Goal: Task Accomplishment & Management: Manage account settings

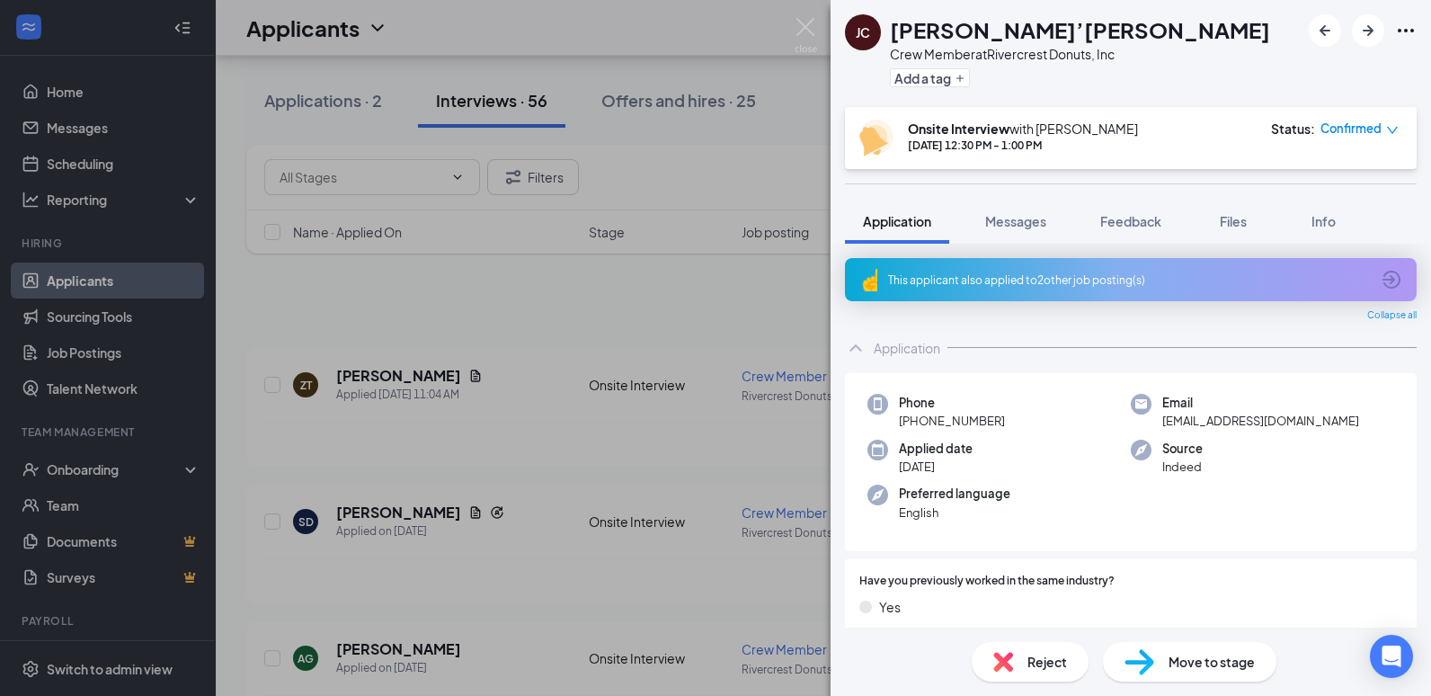
scroll to position [539, 0]
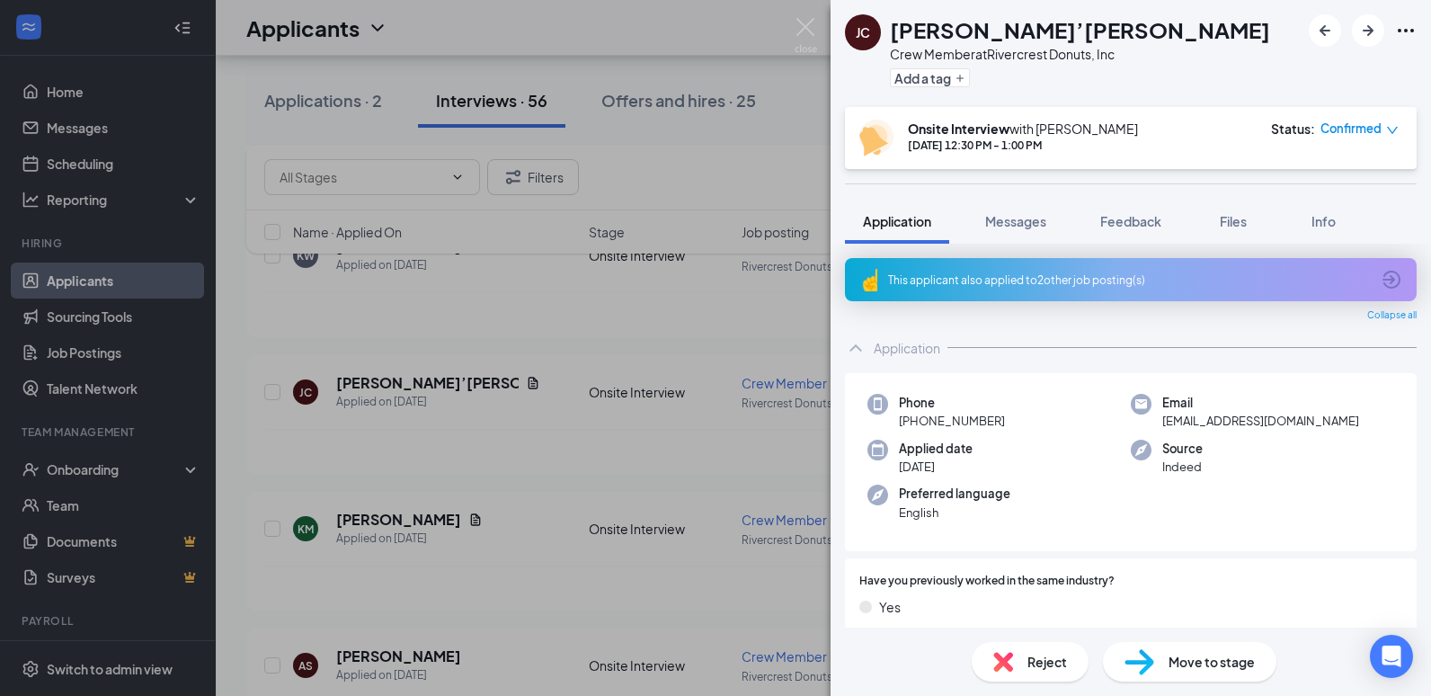
click at [1212, 77] on div "[PERSON_NAME] [PERSON_NAME]’[PERSON_NAME] Crew Member at Rivercrest Donuts, Inc…" at bounding box center [1131, 53] width 600 height 107
click at [1006, 424] on div "Phone [PHONE_NUMBER]" at bounding box center [998, 412] width 263 height 37
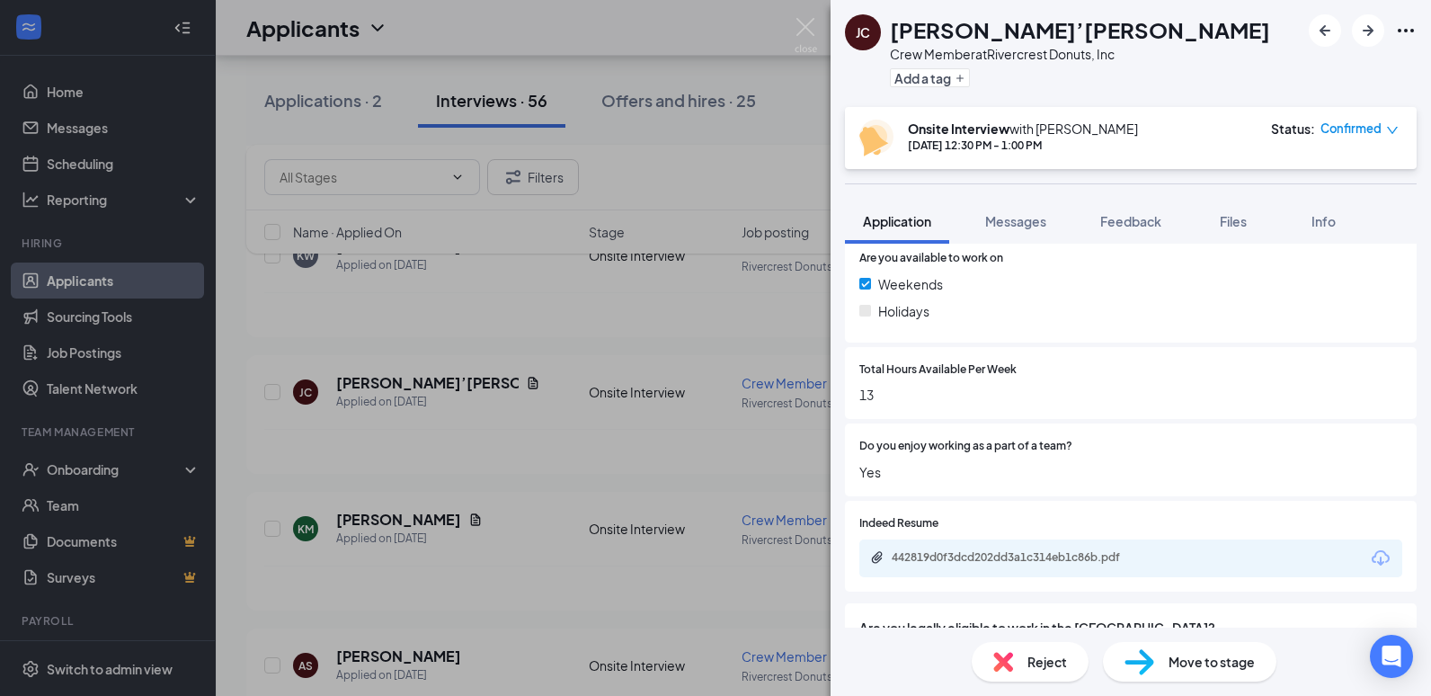
scroll to position [719, 0]
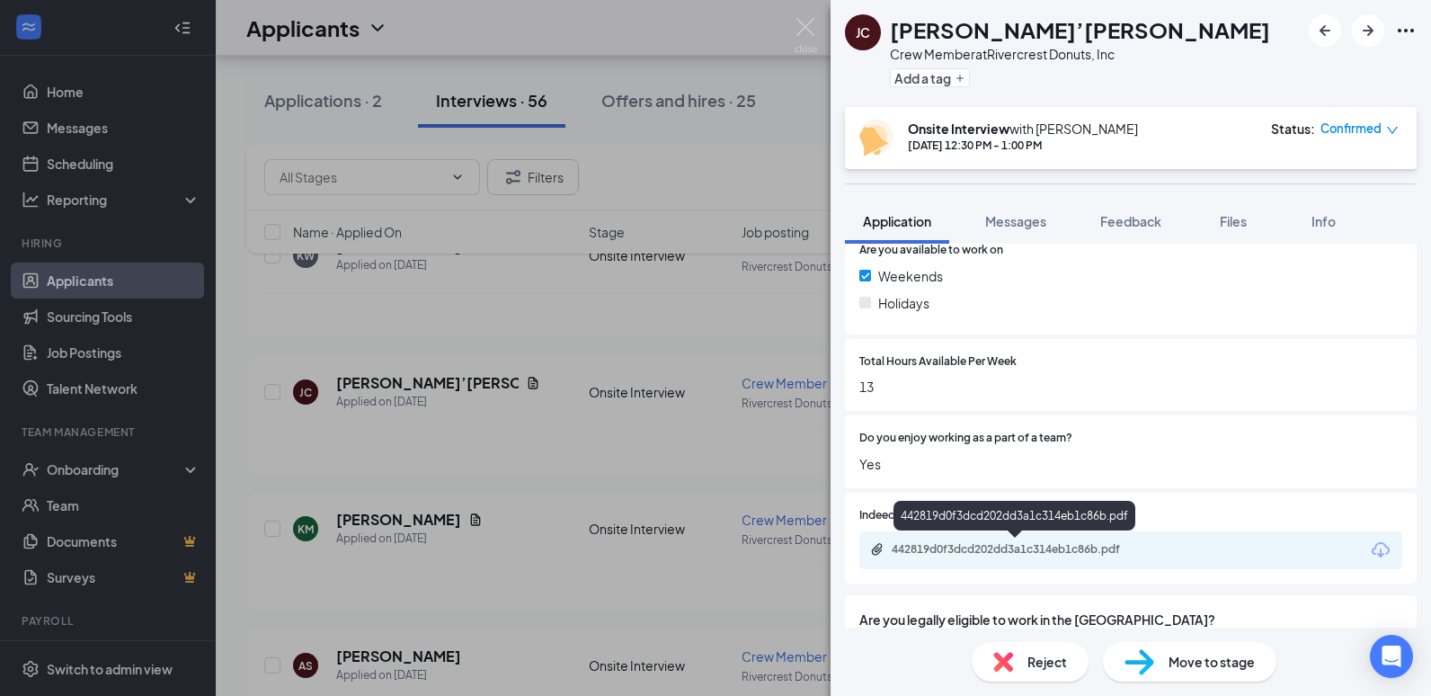
click at [992, 546] on div "442819d0f3dcd202dd3a1c314eb1c86b.pdf" at bounding box center [1018, 549] width 252 height 14
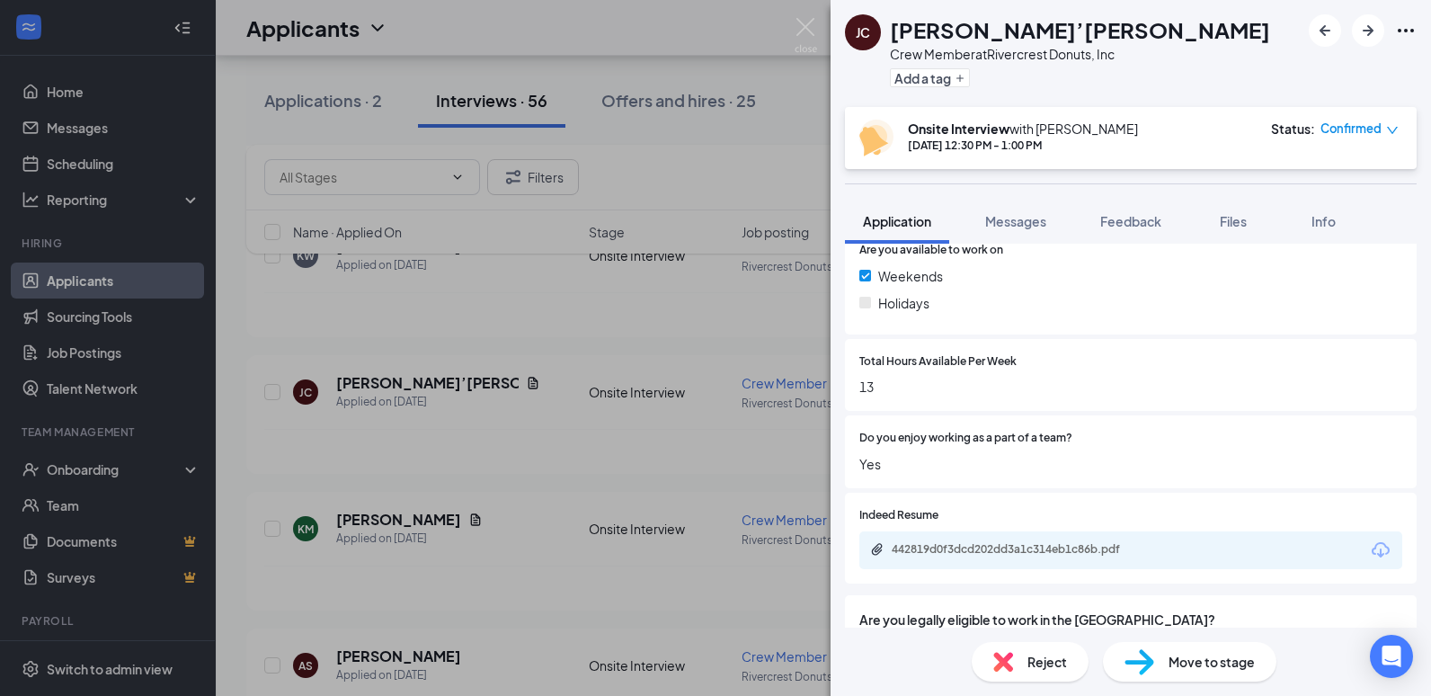
click at [1041, 657] on span "Reject" at bounding box center [1047, 662] width 40 height 20
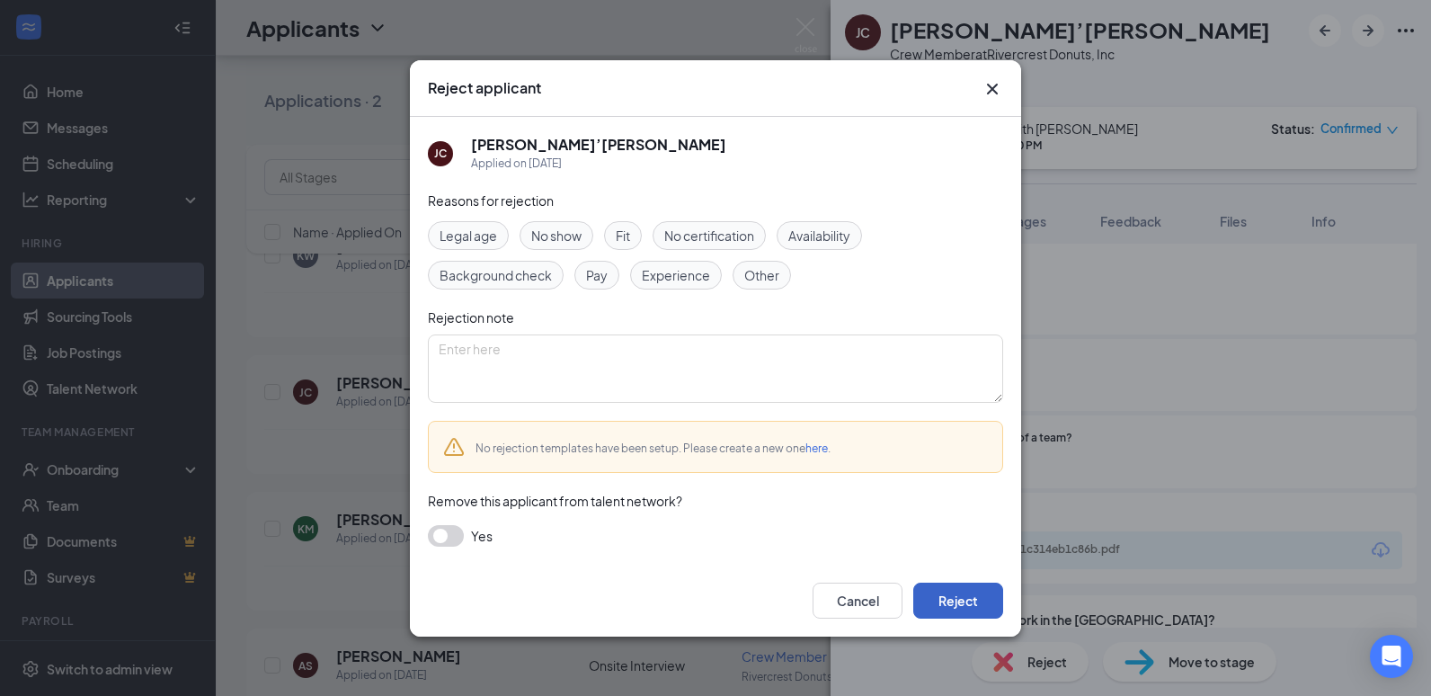
click at [966, 600] on button "Reject" at bounding box center [958, 601] width 90 height 36
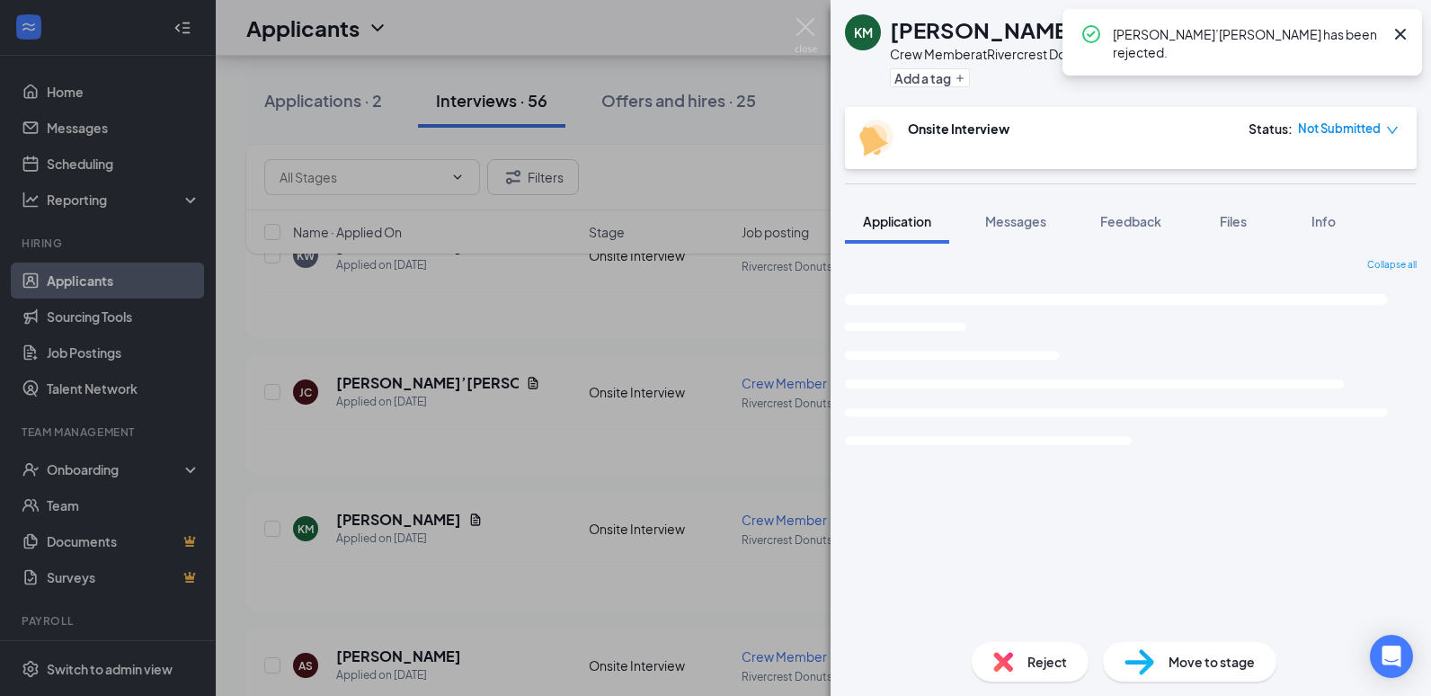
click at [584, 437] on div "KM [PERSON_NAME] Crew Member at Rivercrest Donuts, Inc Add a tag Onsite Intervi…" at bounding box center [715, 348] width 1431 height 696
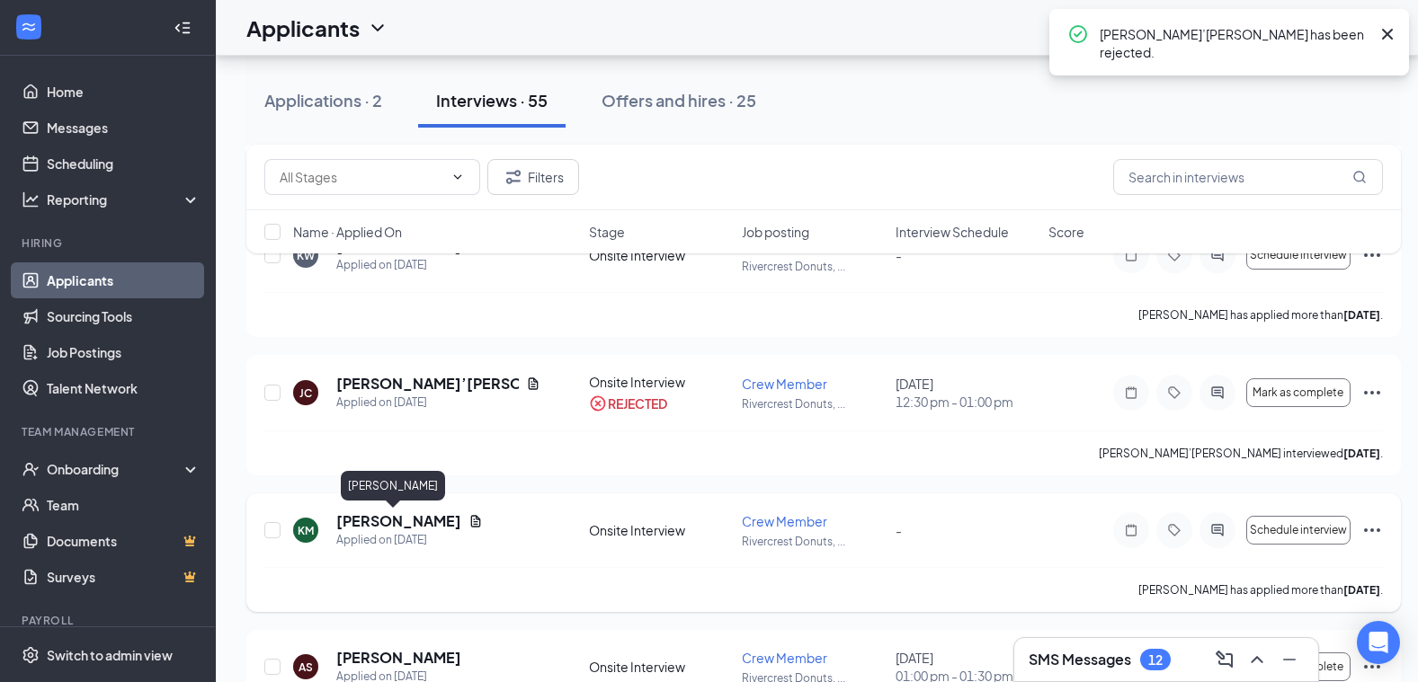
click at [390, 520] on h5 "[PERSON_NAME]" at bounding box center [398, 521] width 125 height 20
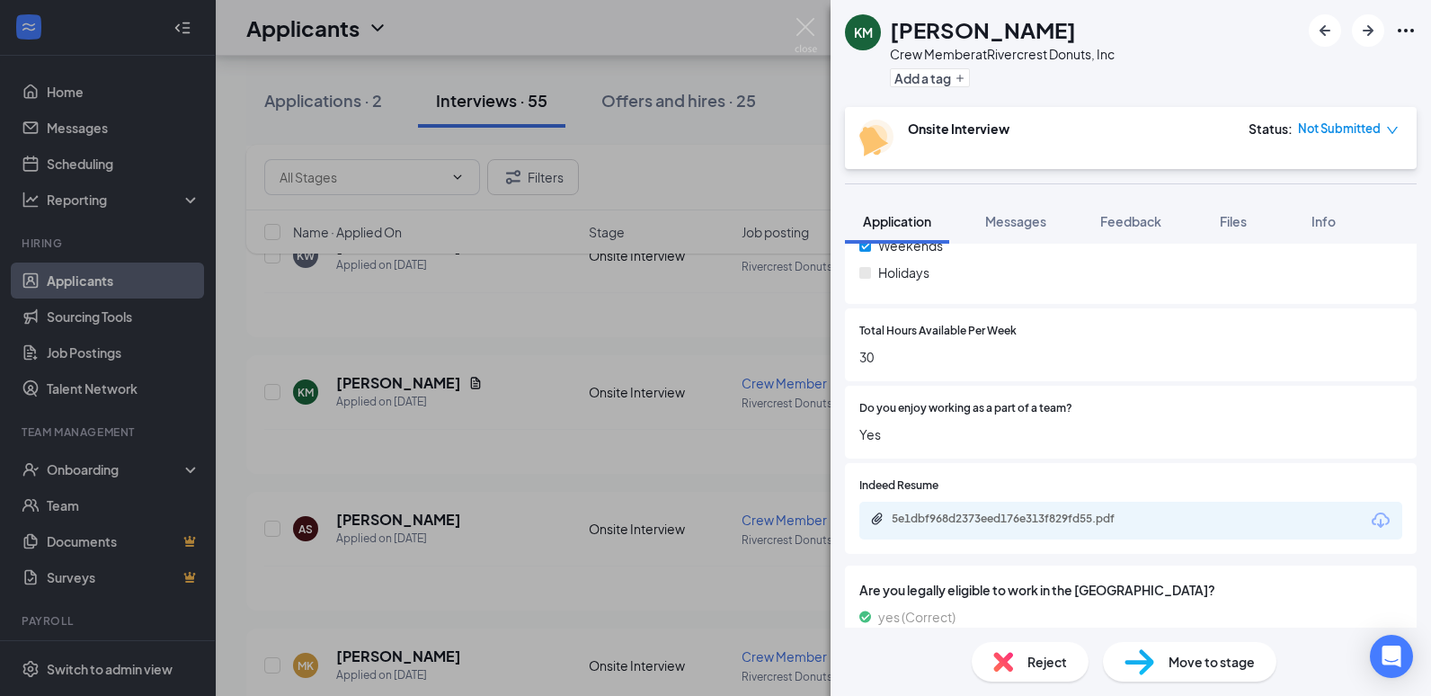
scroll to position [719, 0]
click at [971, 510] on div "5e1dbf968d2373eed176e313f829fd55.pdf" at bounding box center [1018, 517] width 252 height 14
click at [608, 464] on div "KM [PERSON_NAME] Crew Member at [GEOGRAPHIC_DATA] Donuts, Inc Add a tag Onsite …" at bounding box center [715, 348] width 1431 height 696
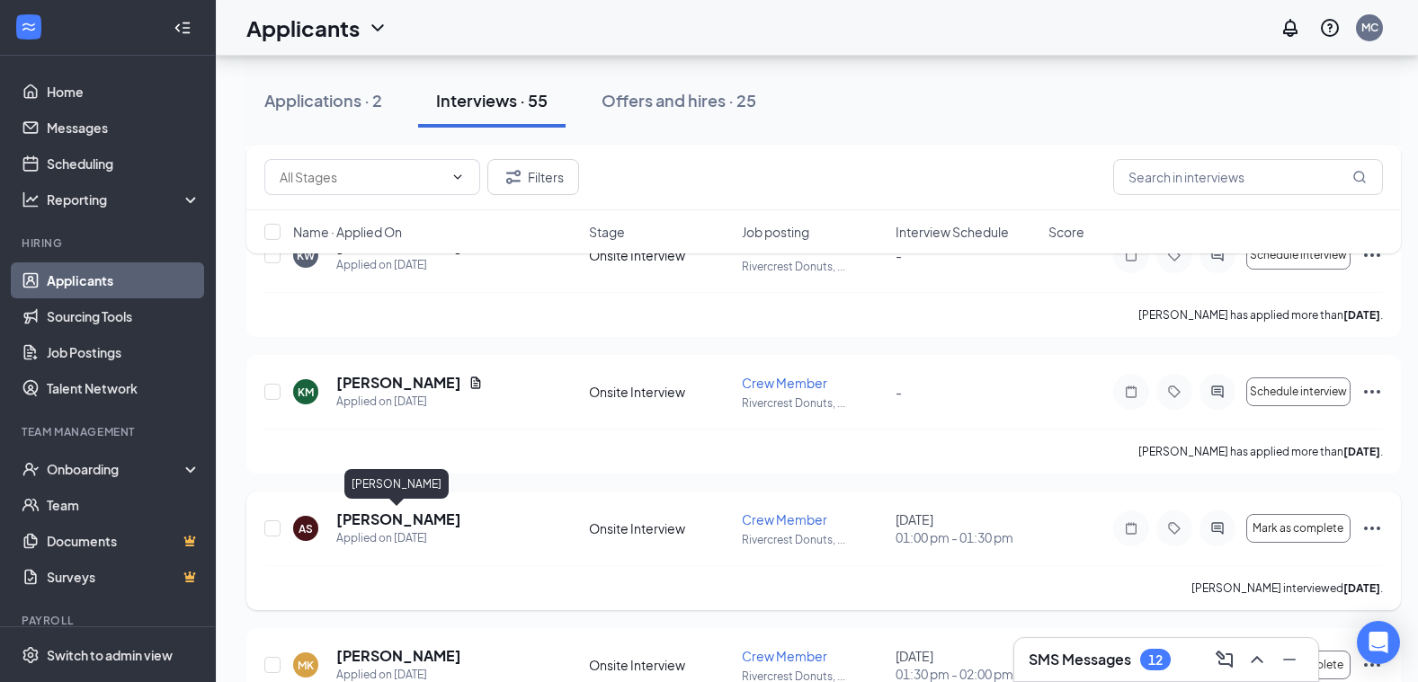
click at [412, 523] on h5 "[PERSON_NAME]" at bounding box center [398, 520] width 125 height 20
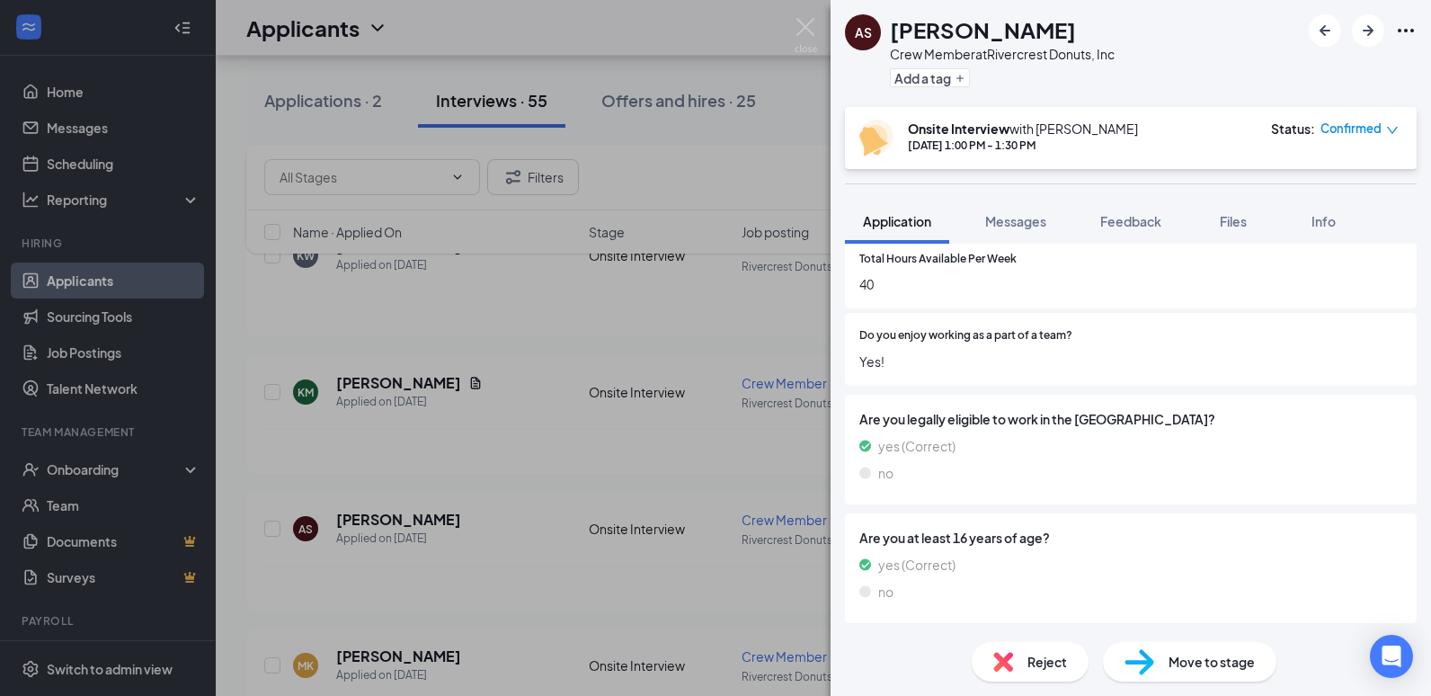
click at [1037, 668] on span "Reject" at bounding box center [1047, 662] width 40 height 20
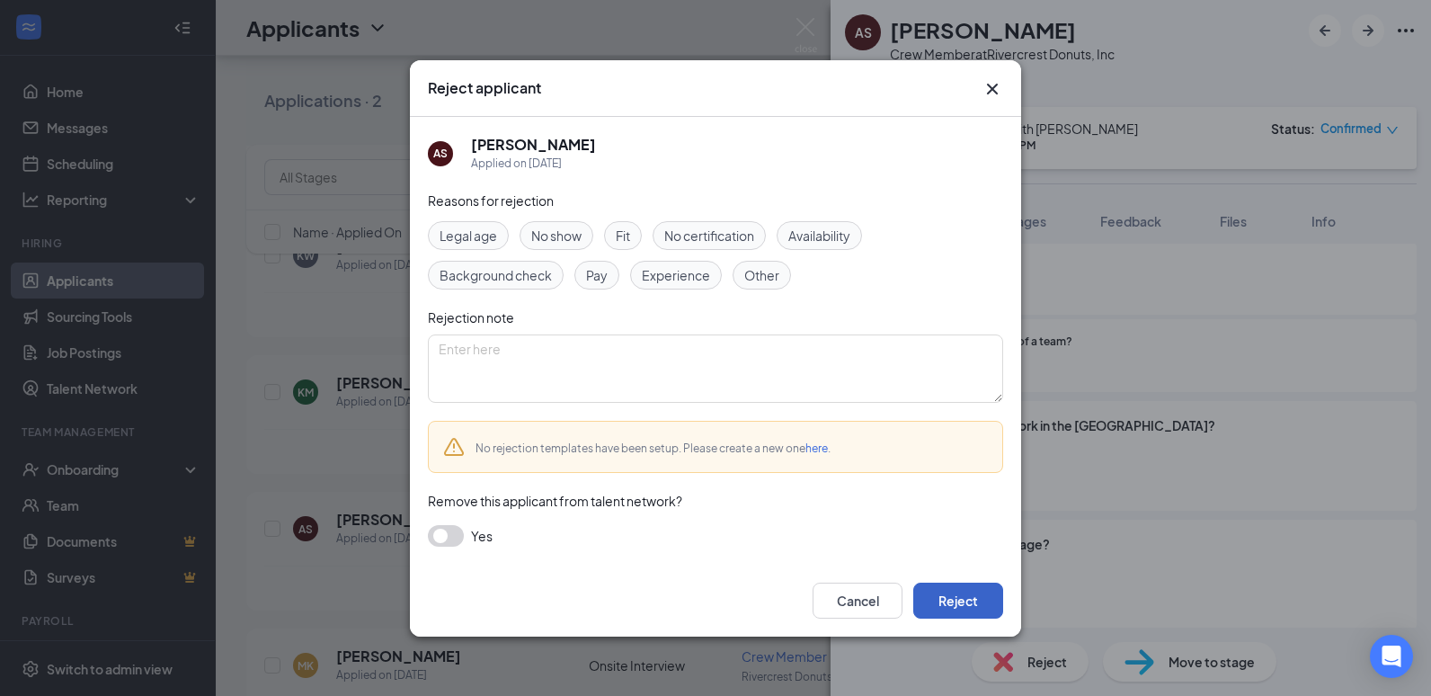
click at [955, 595] on button "Reject" at bounding box center [958, 601] width 90 height 36
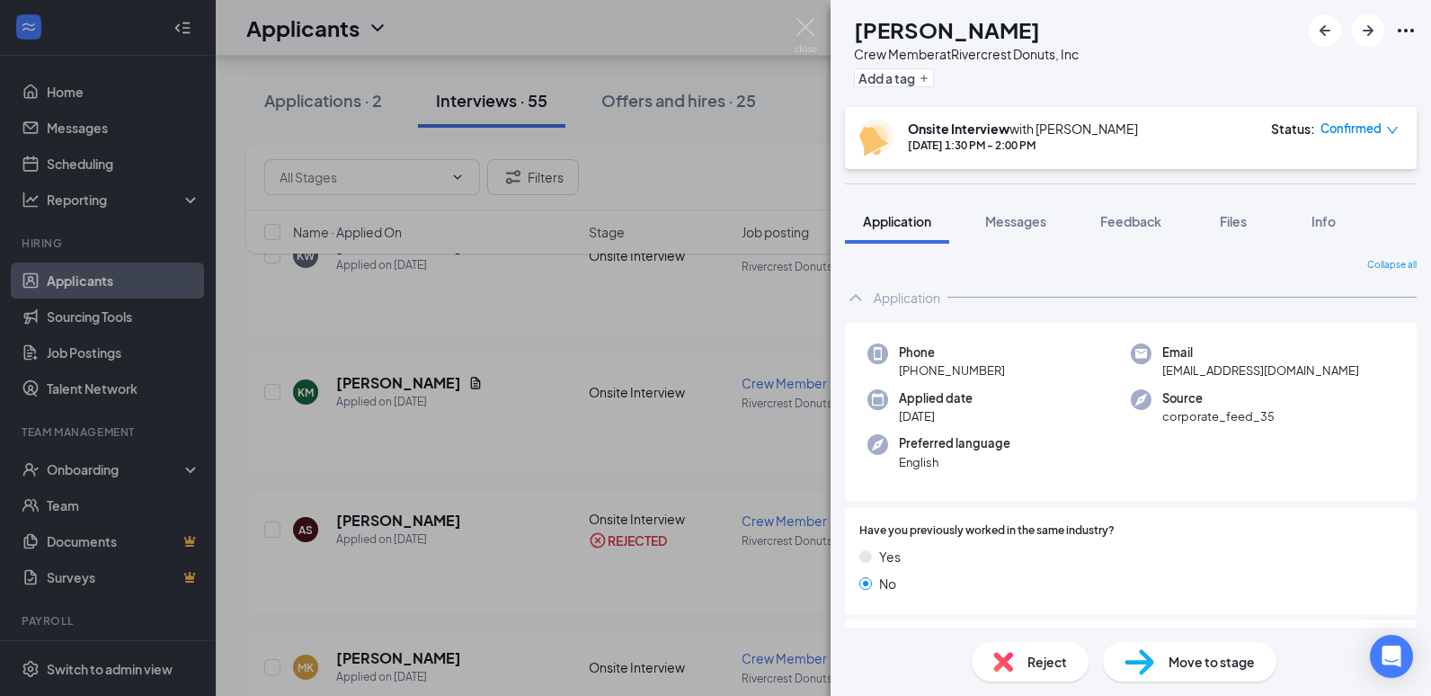
click at [1042, 666] on span "Reject" at bounding box center [1047, 662] width 40 height 20
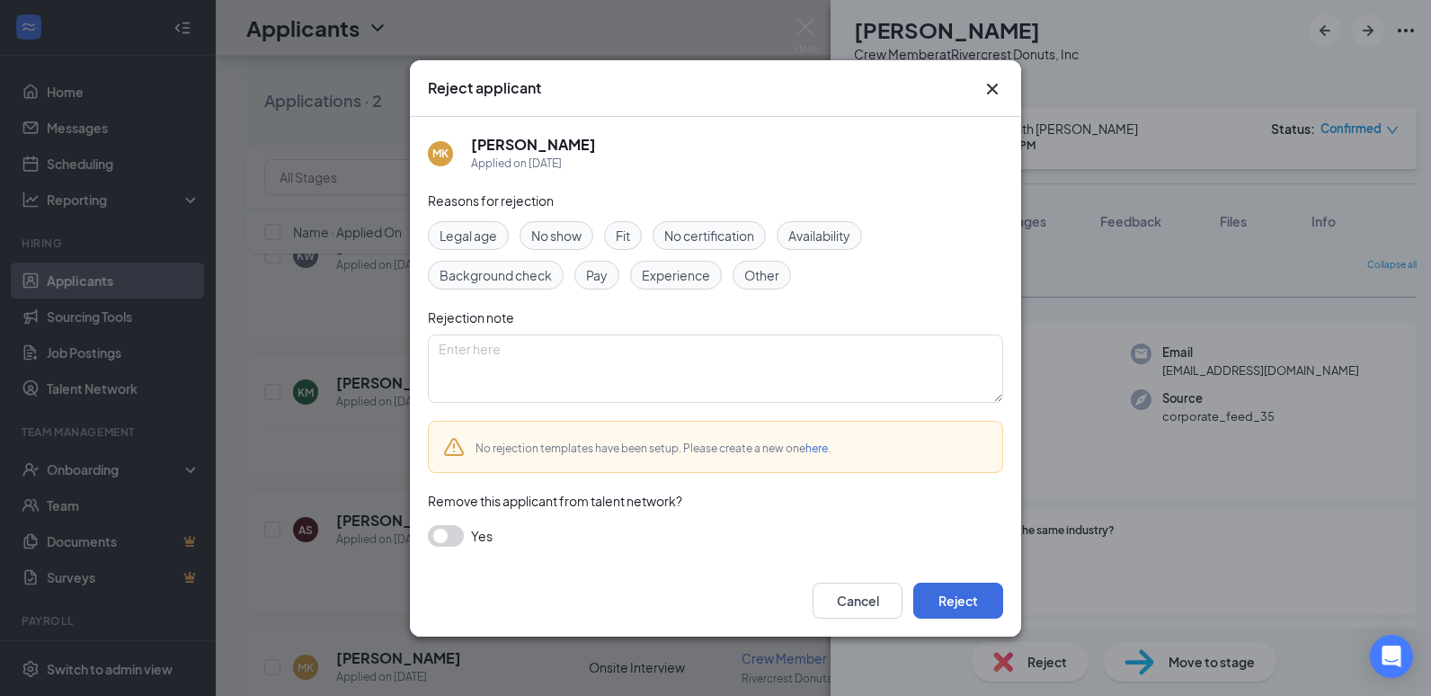
click at [993, 85] on icon "Cross" at bounding box center [993, 89] width 22 height 22
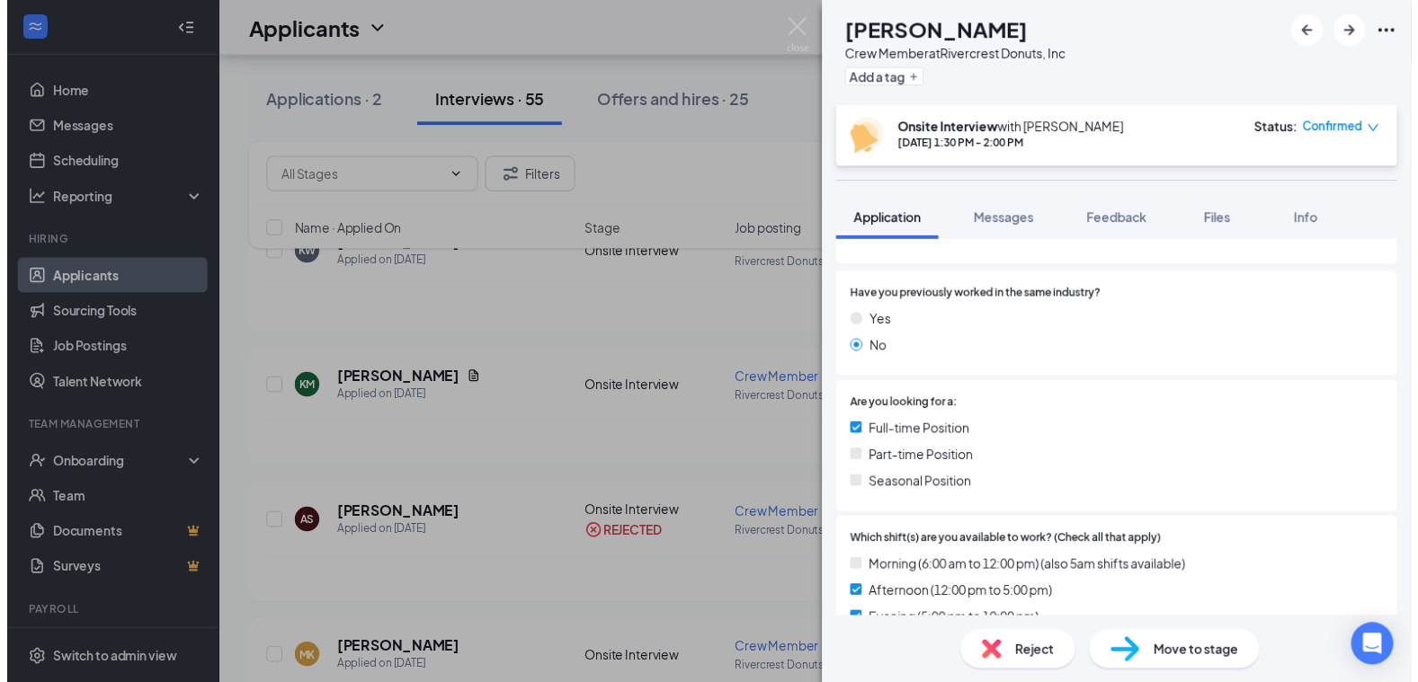
scroll to position [52, 0]
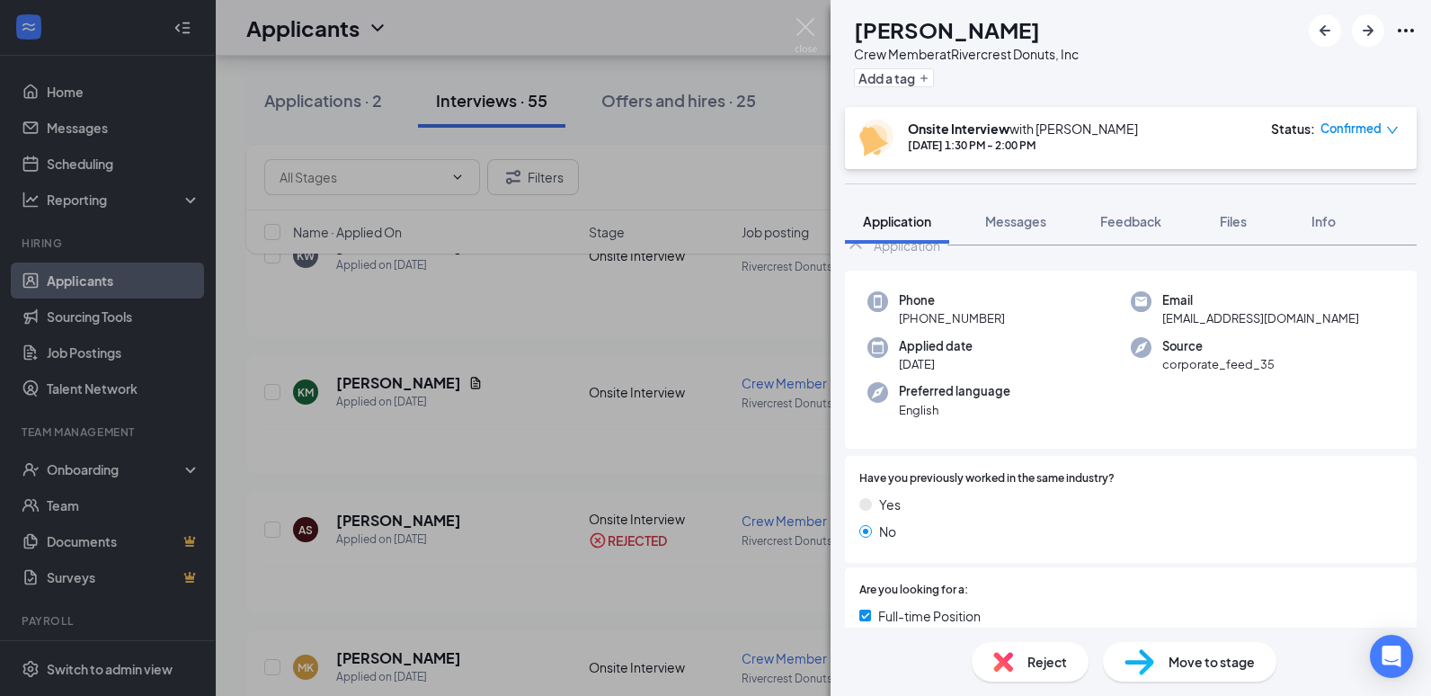
click at [700, 275] on div "[PERSON_NAME] [PERSON_NAME] Crew Member at Rivercrest Donuts, Inc Add a tag Ons…" at bounding box center [715, 348] width 1431 height 696
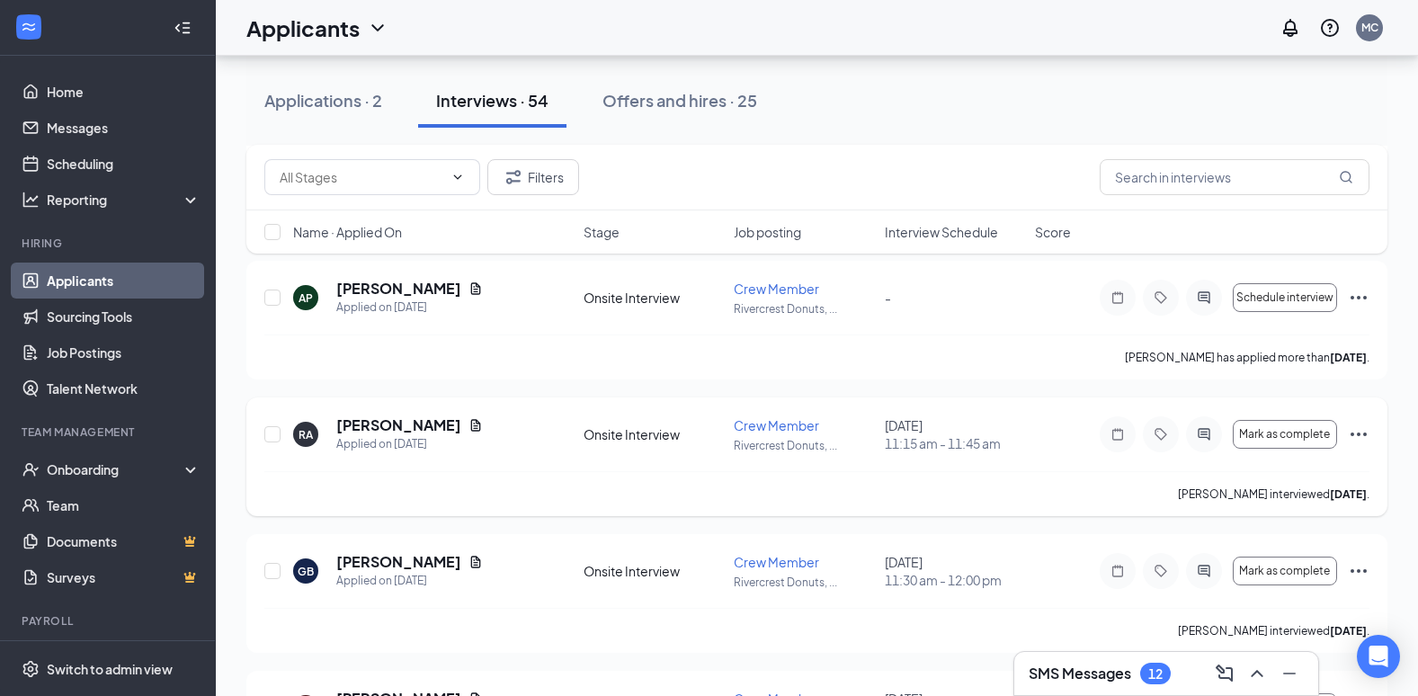
scroll to position [1348, 0]
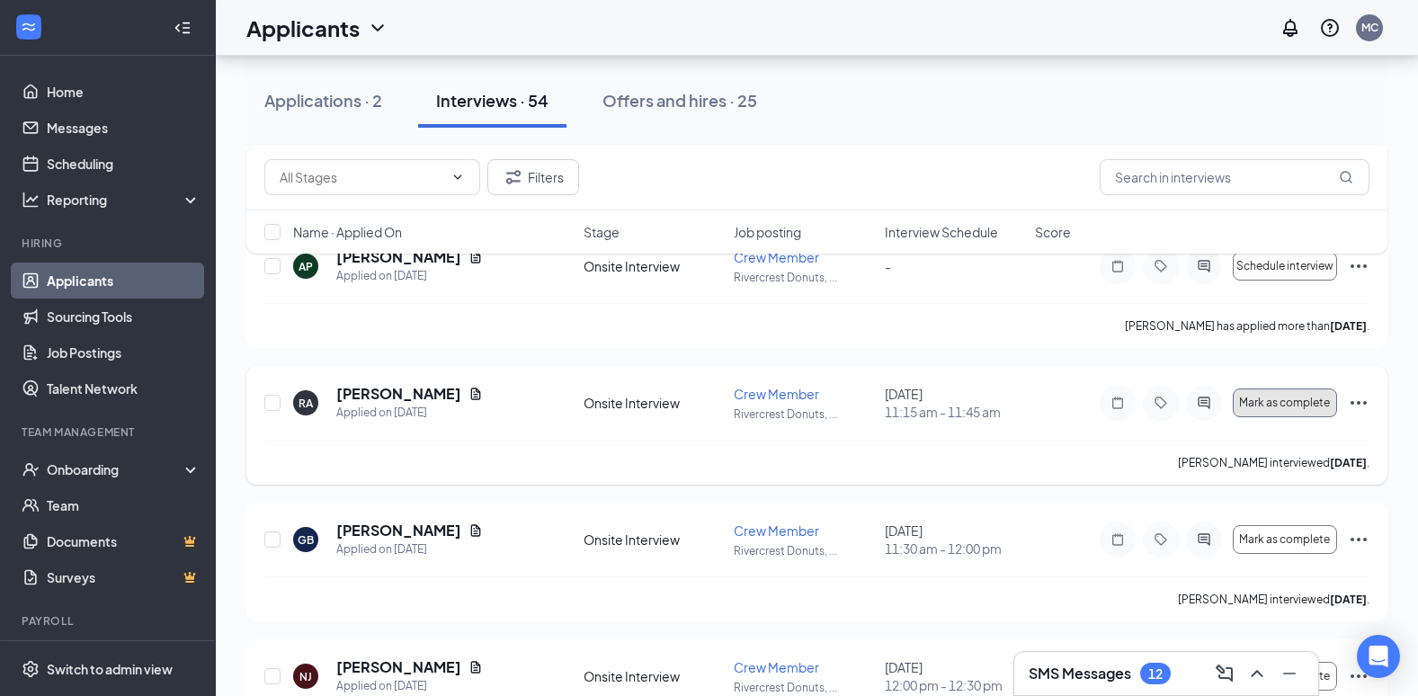
click at [1287, 408] on span "Mark as complete" at bounding box center [1284, 402] width 91 height 13
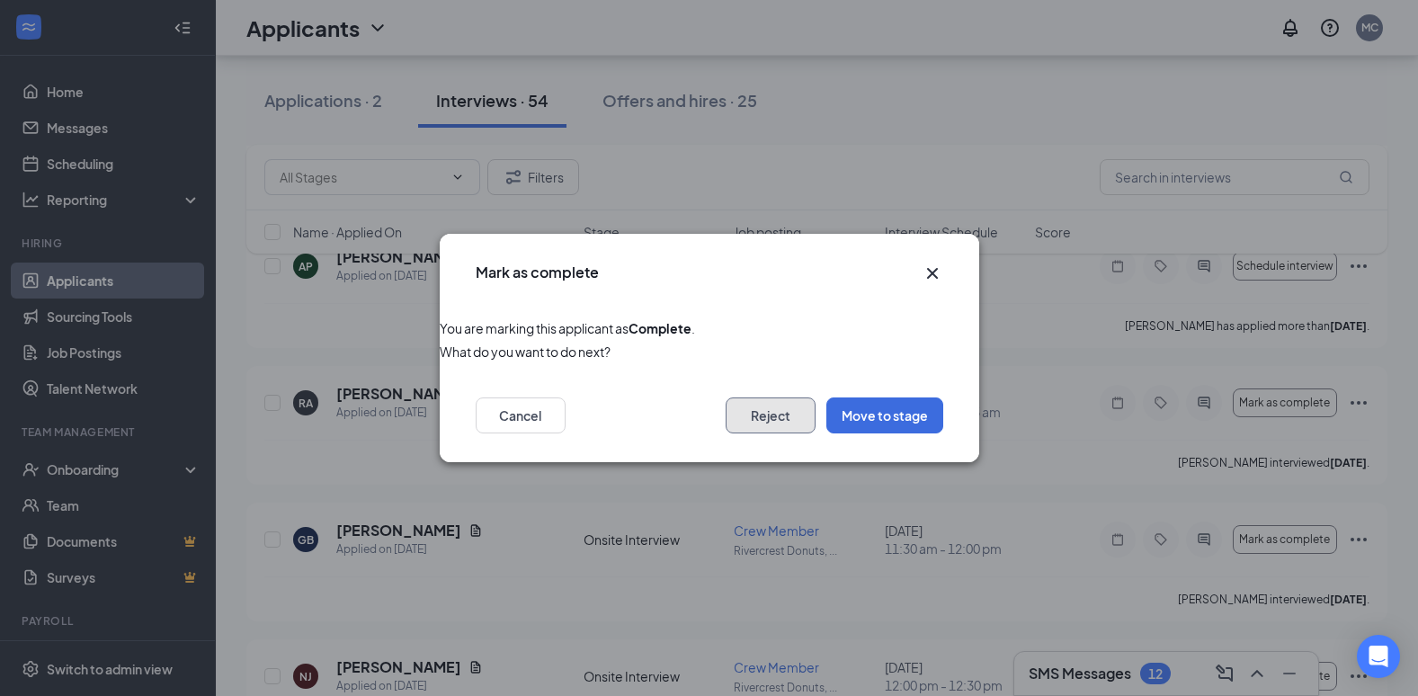
click at [781, 409] on button "Reject" at bounding box center [770, 415] width 90 height 36
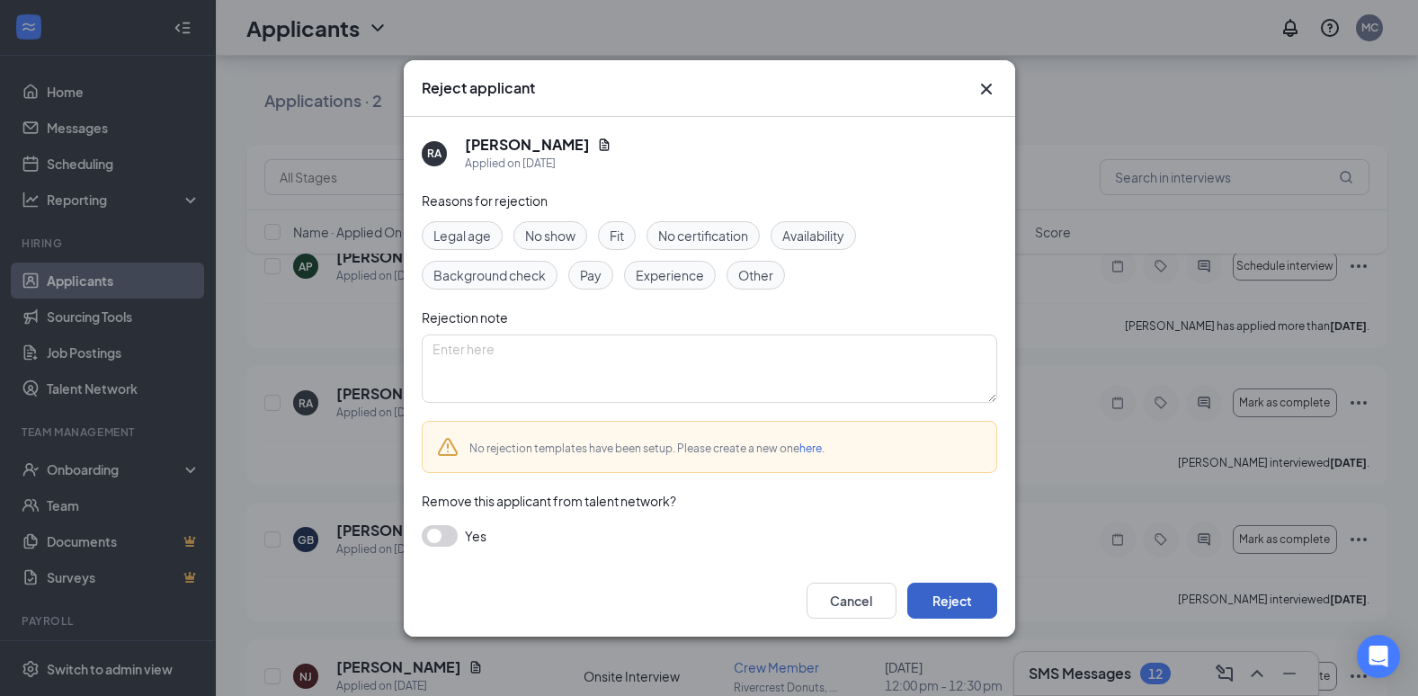
click at [956, 594] on button "Reject" at bounding box center [952, 601] width 90 height 36
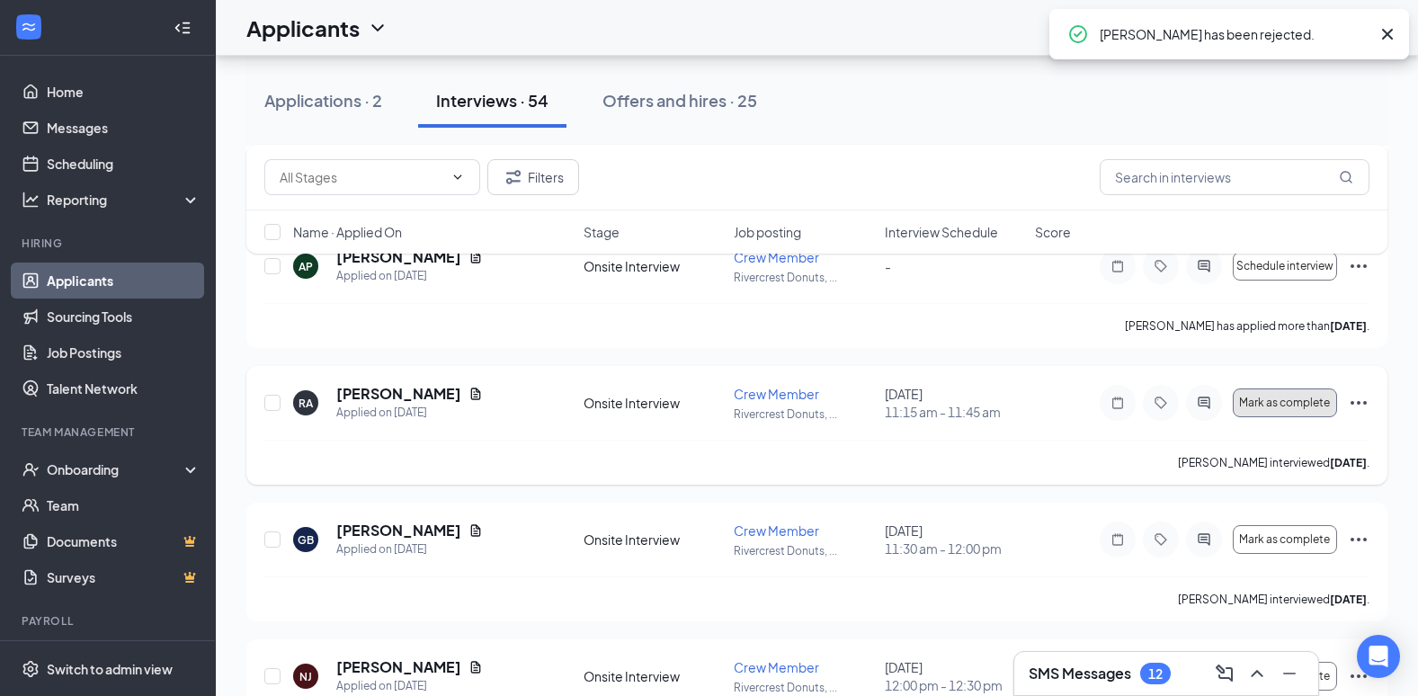
click at [1300, 395] on button "Mark as complete" at bounding box center [1284, 402] width 104 height 29
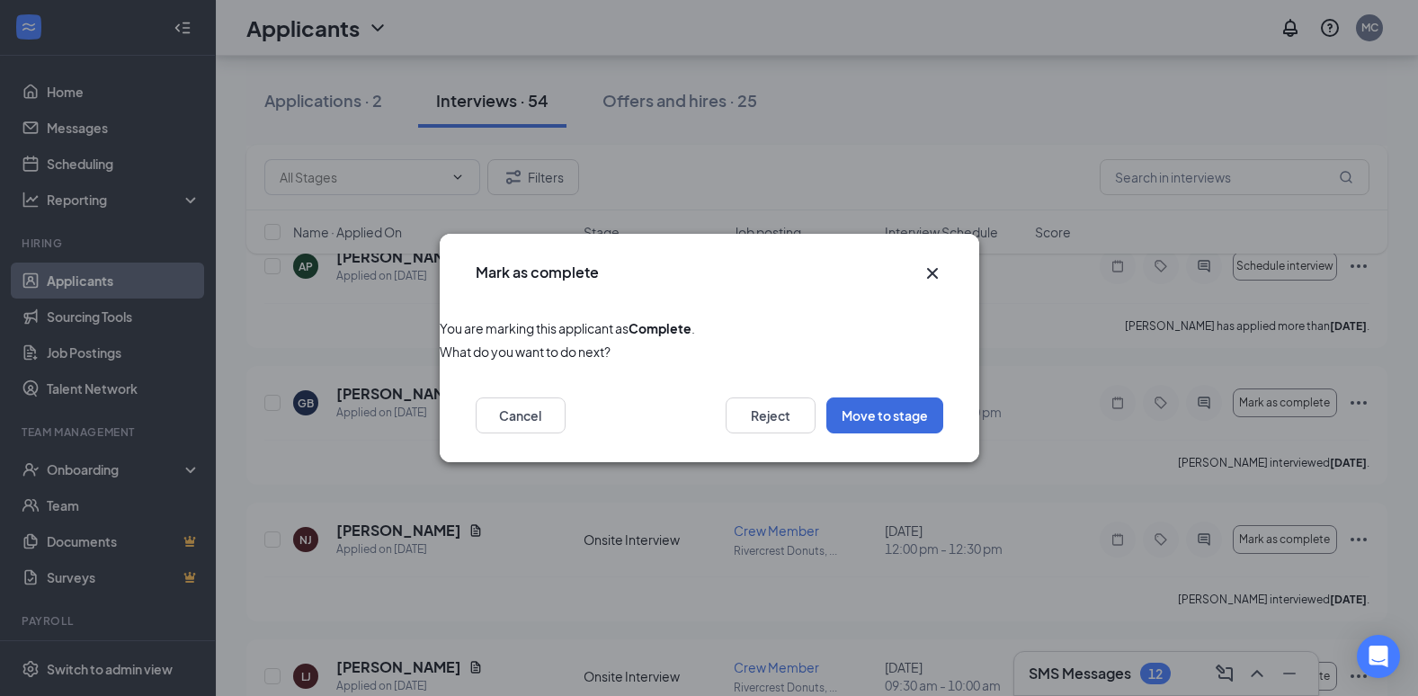
click at [928, 272] on icon "Cross" at bounding box center [932, 273] width 22 height 22
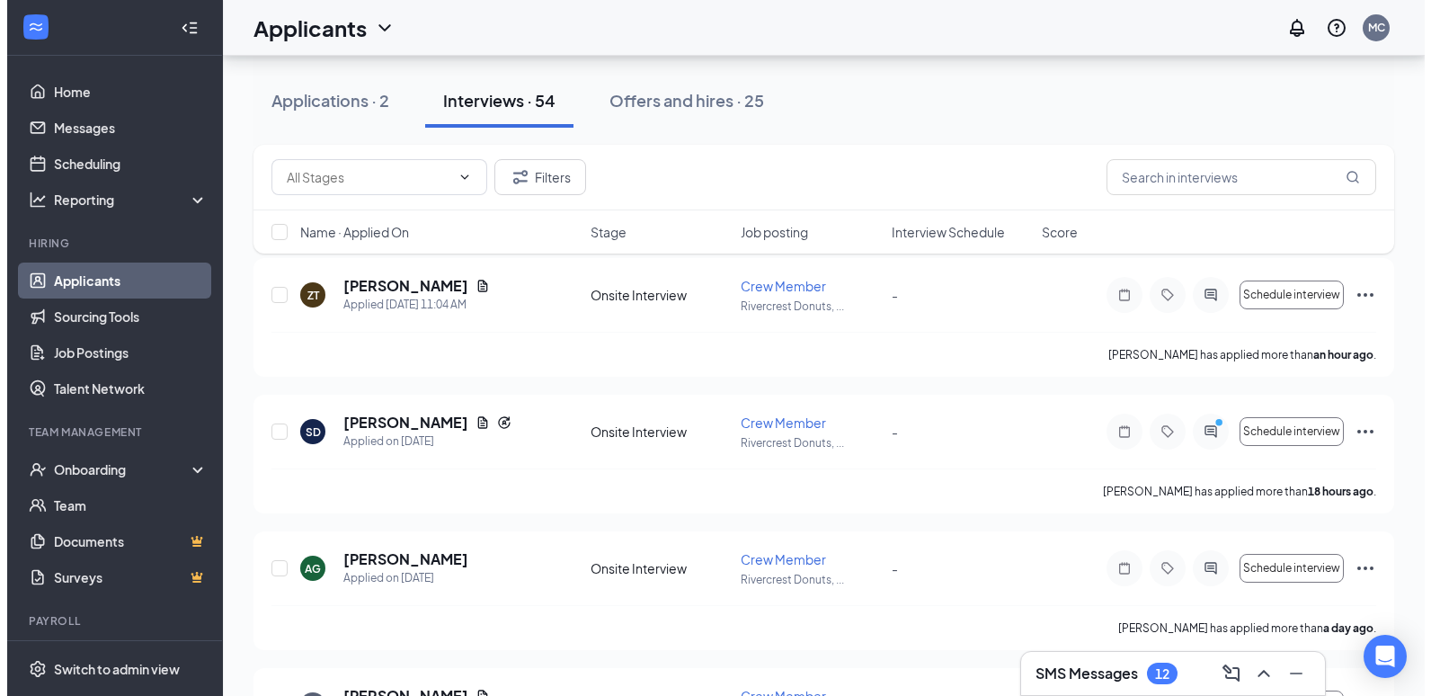
scroll to position [0, 0]
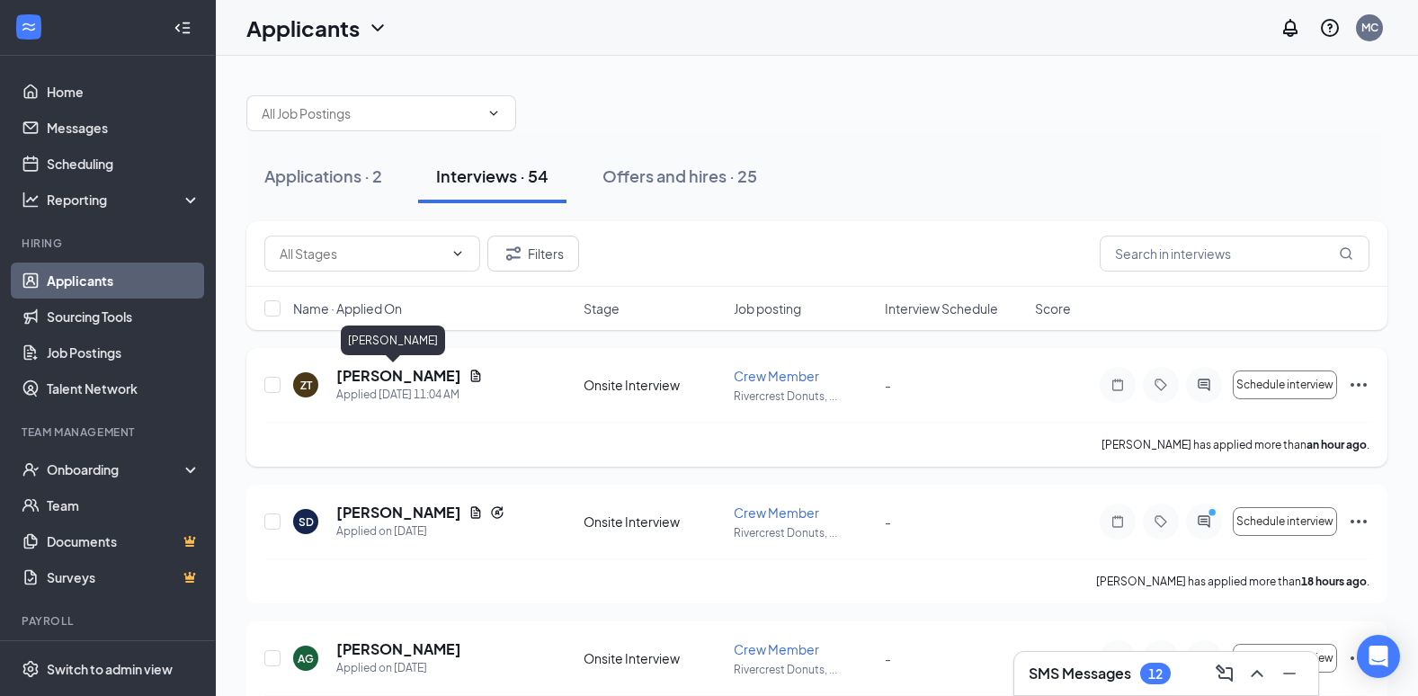
click at [402, 377] on h5 "[PERSON_NAME]" at bounding box center [398, 376] width 125 height 20
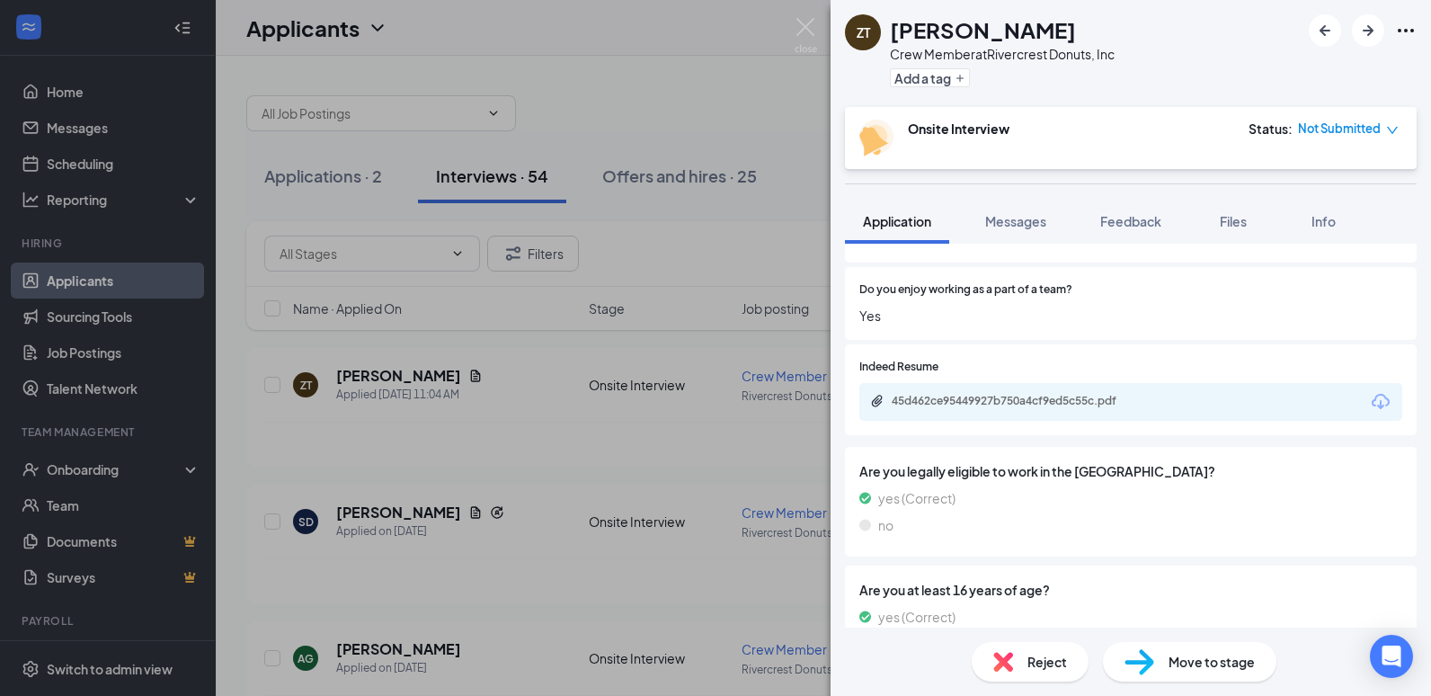
scroll to position [899, 0]
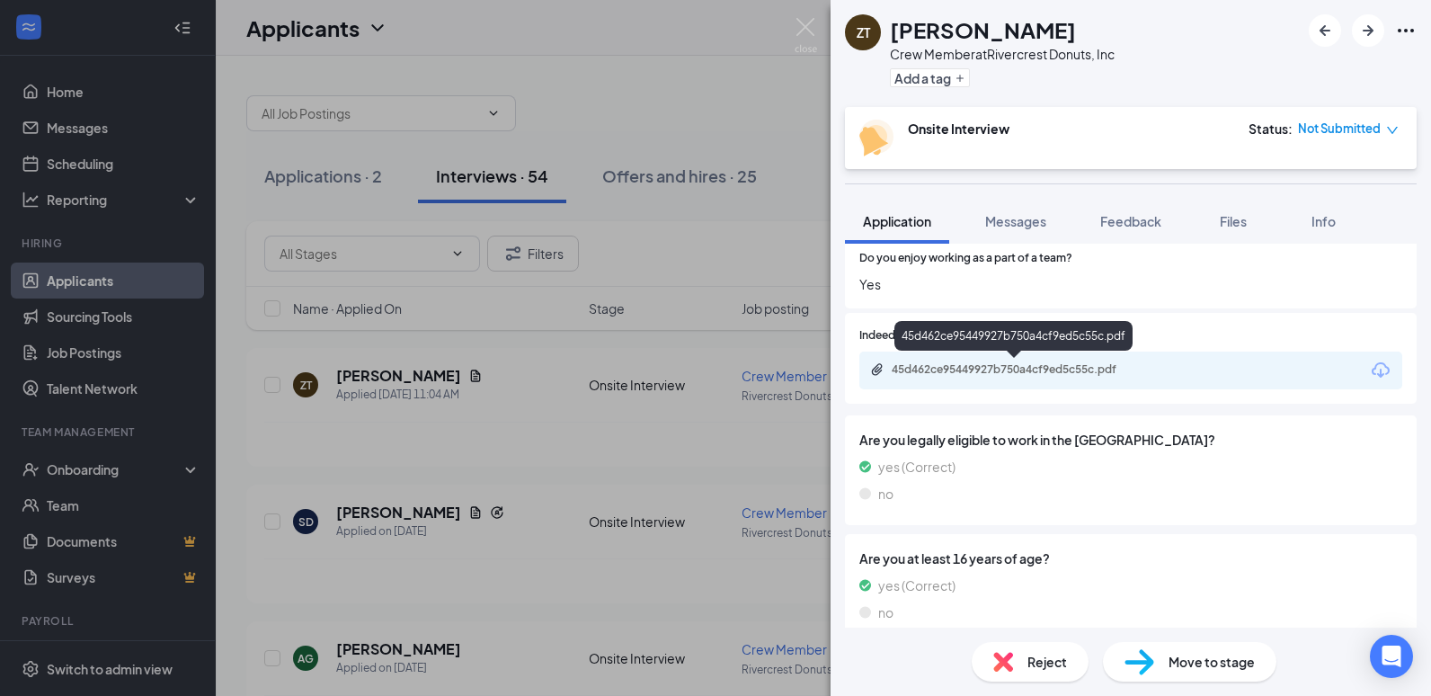
click at [1010, 371] on div "45d462ce95449927b750a4cf9ed5c55c.pdf" at bounding box center [1018, 369] width 252 height 14
click at [1039, 654] on span "Reject" at bounding box center [1047, 662] width 40 height 20
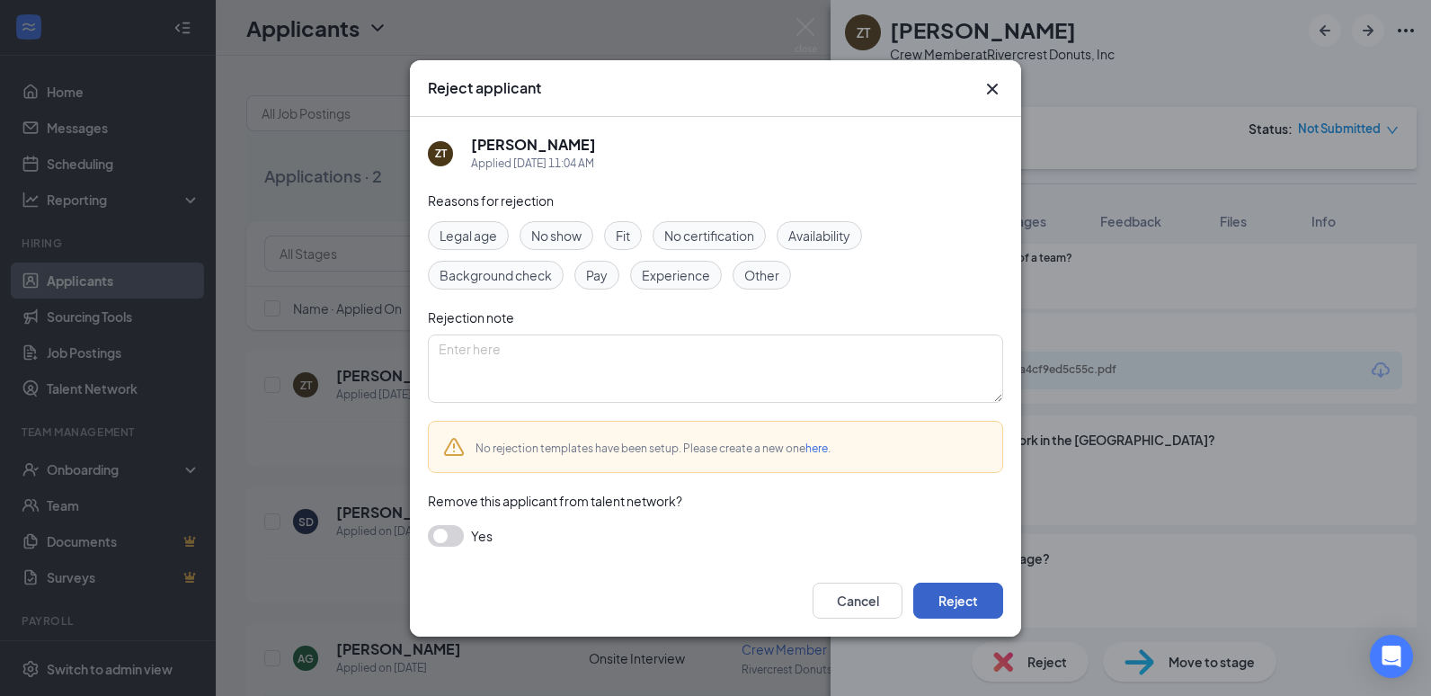
click at [988, 607] on button "Reject" at bounding box center [958, 601] width 90 height 36
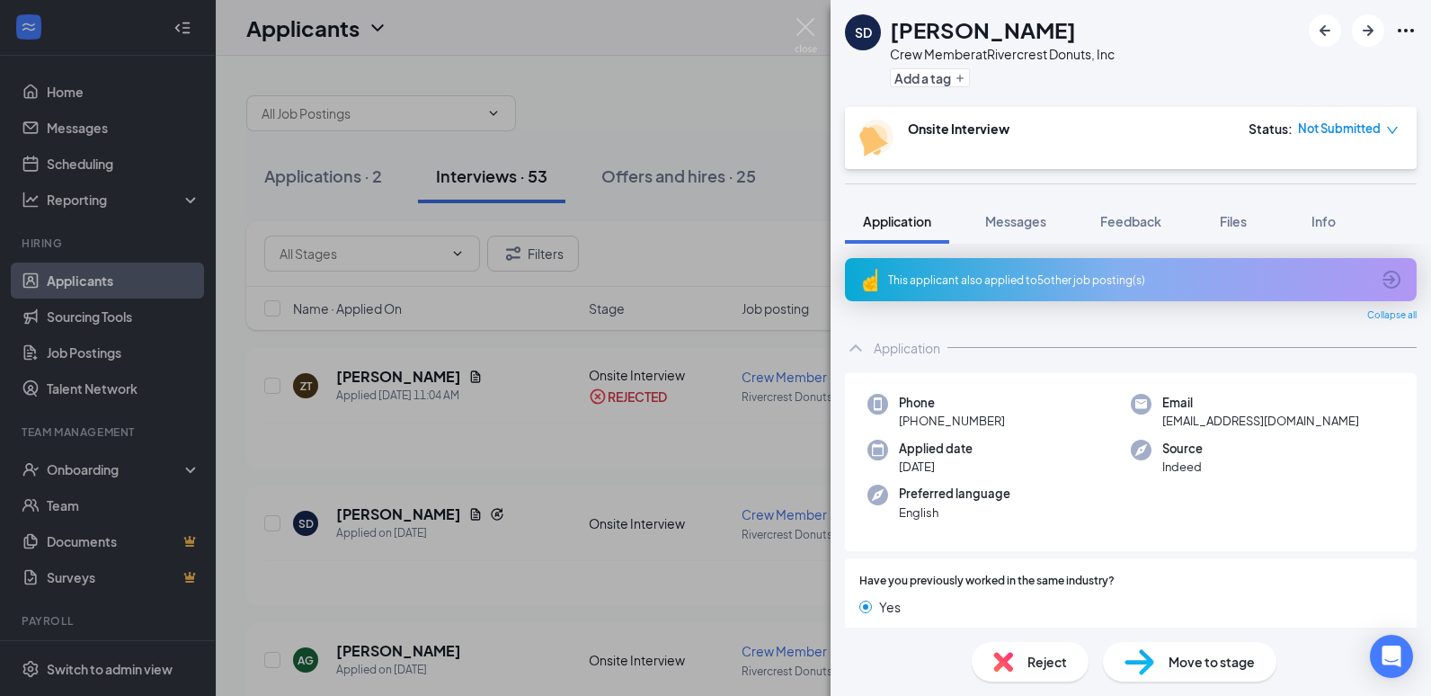
click at [680, 79] on div "SD [PERSON_NAME] Crew Member at Rivercrest Donuts, Inc Add a tag Onsite Intervi…" at bounding box center [715, 348] width 1431 height 696
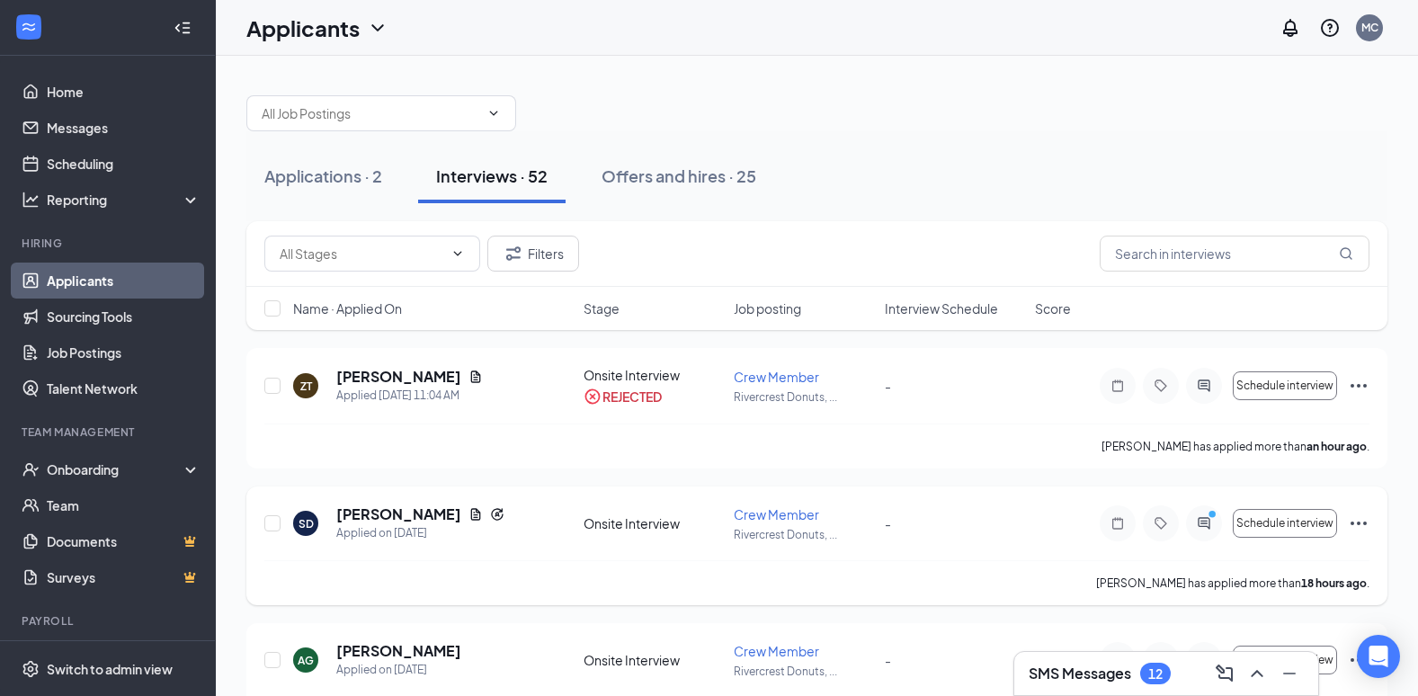
click at [375, 511] on h5 "[PERSON_NAME]" at bounding box center [398, 514] width 125 height 20
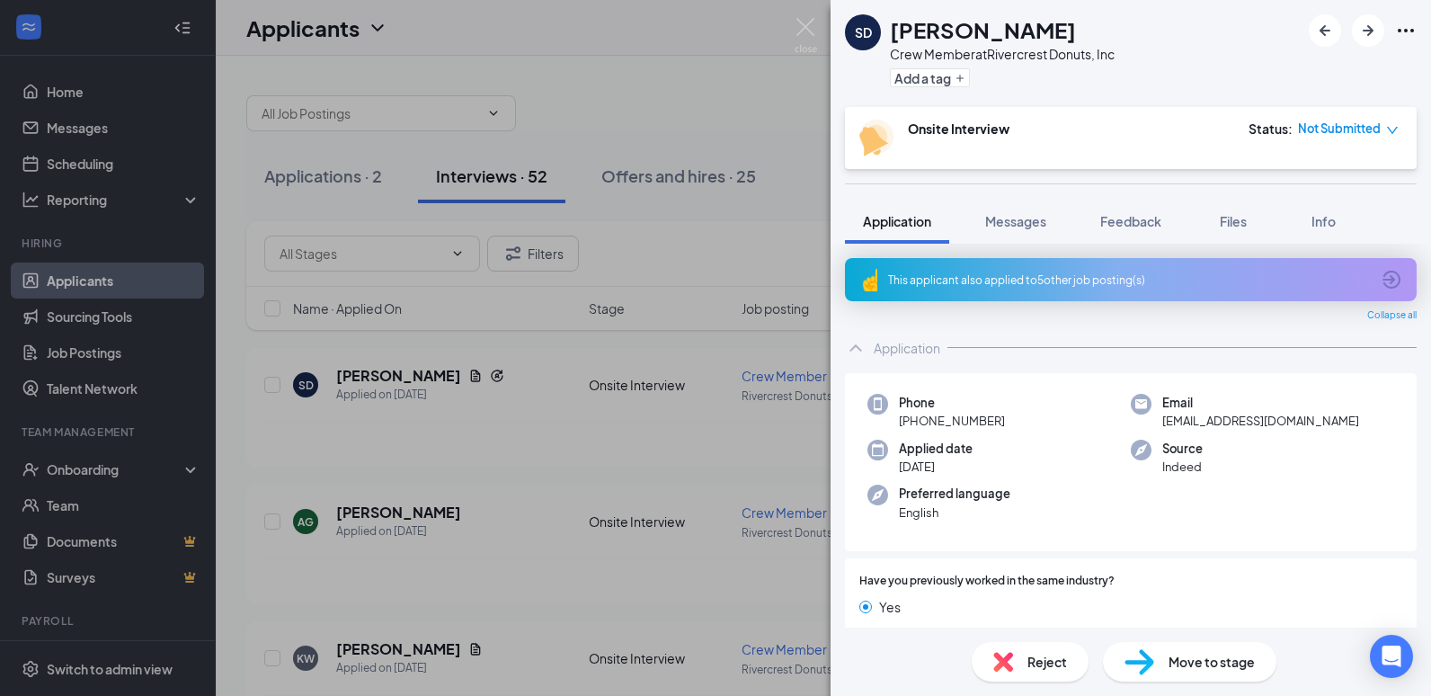
click at [429, 373] on div "SD [PERSON_NAME] Crew Member at Rivercrest Donuts, Inc Add a tag Onsite Intervi…" at bounding box center [715, 348] width 1431 height 696
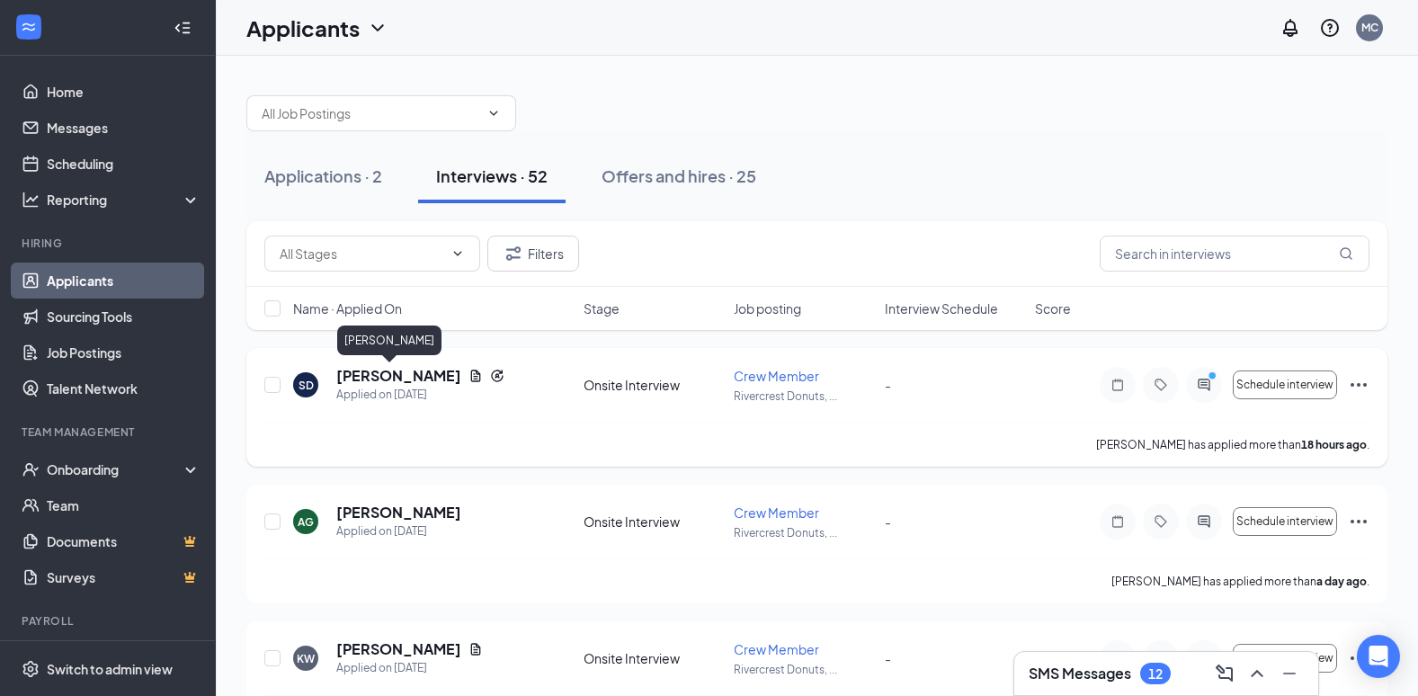
click at [371, 369] on h5 "[PERSON_NAME]" at bounding box center [398, 376] width 125 height 20
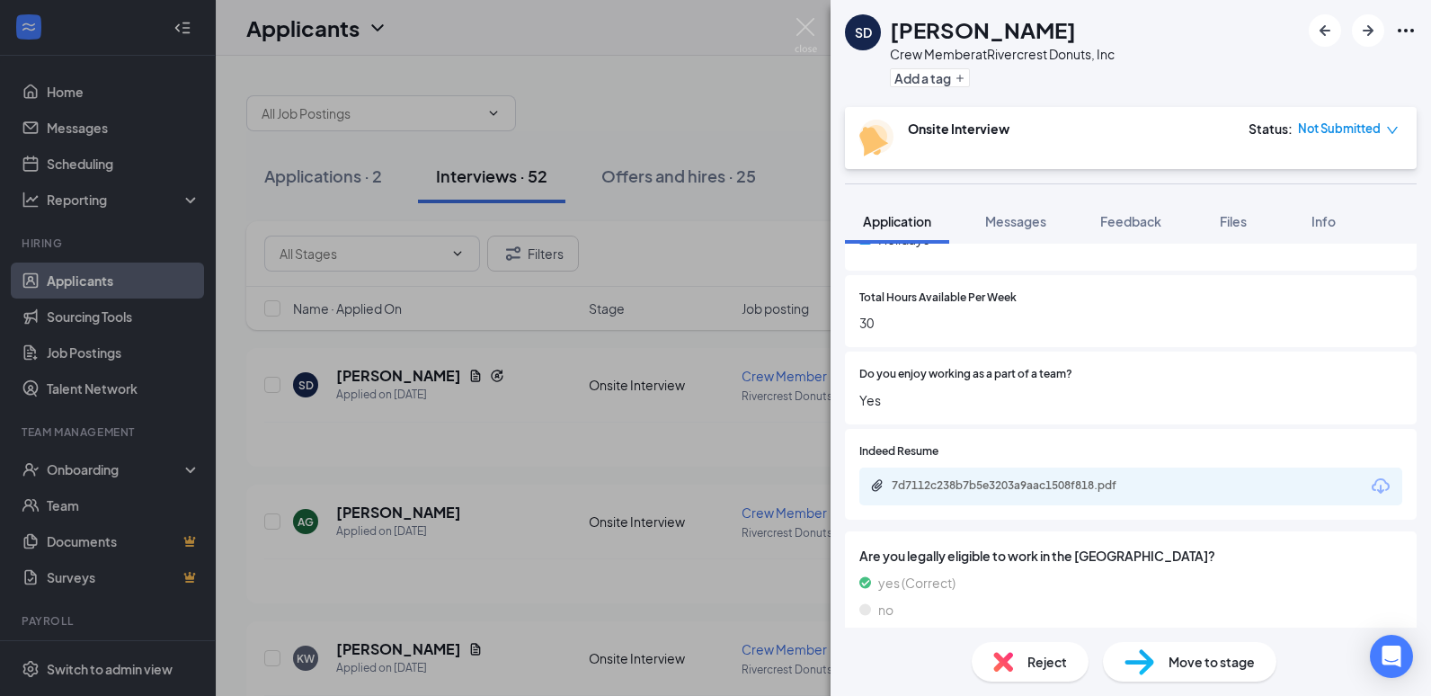
scroll to position [809, 0]
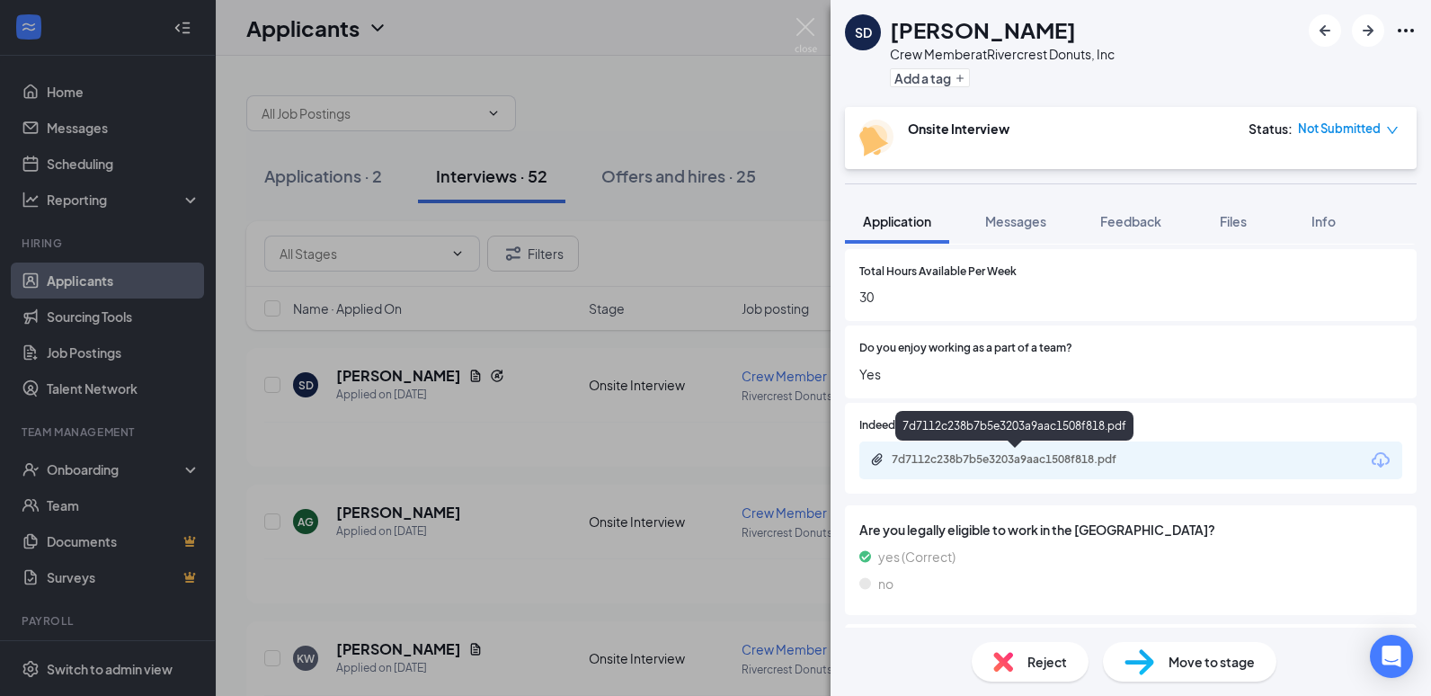
click at [1017, 465] on div "7d7112c238b7b5e3203a9aac1508f818.pdf" at bounding box center [1018, 459] width 252 height 14
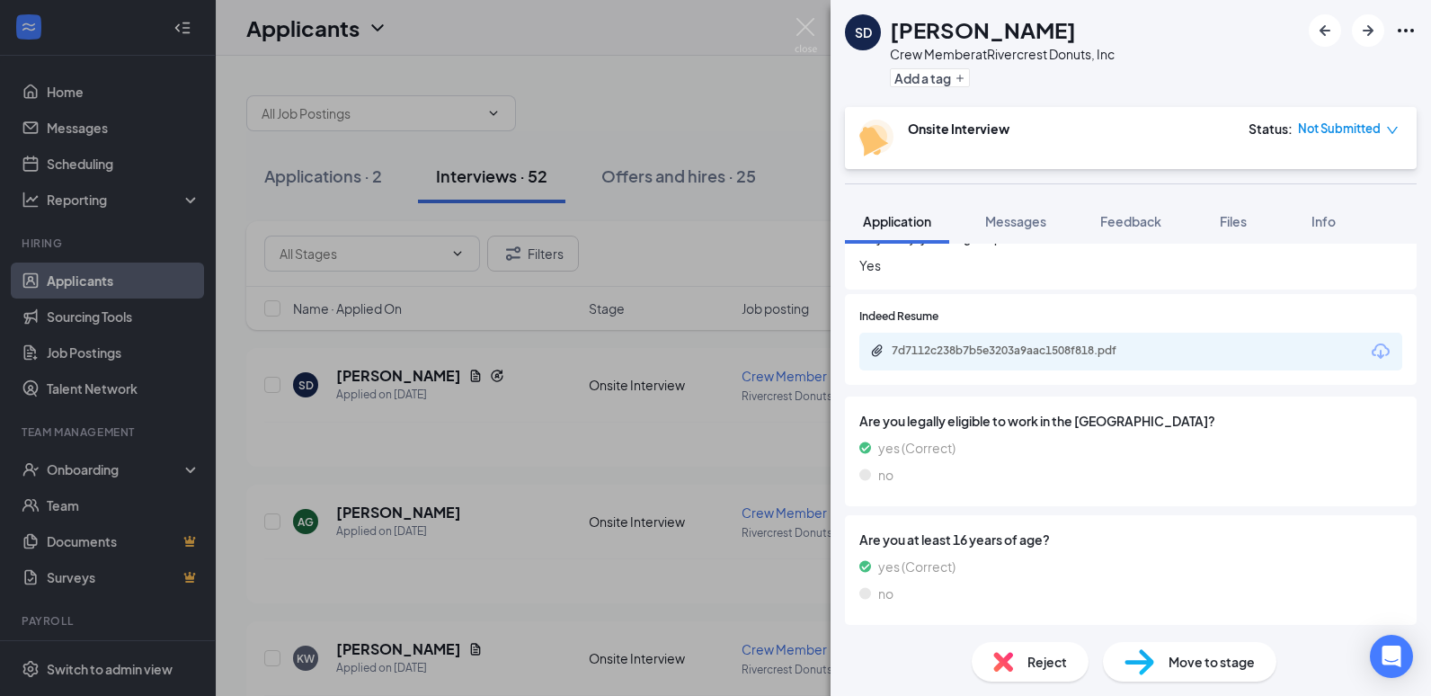
scroll to position [920, 0]
click at [675, 456] on div "SD [PERSON_NAME] Crew Member at Rivercrest Donuts, Inc Add a tag Onsite Intervi…" at bounding box center [715, 348] width 1431 height 696
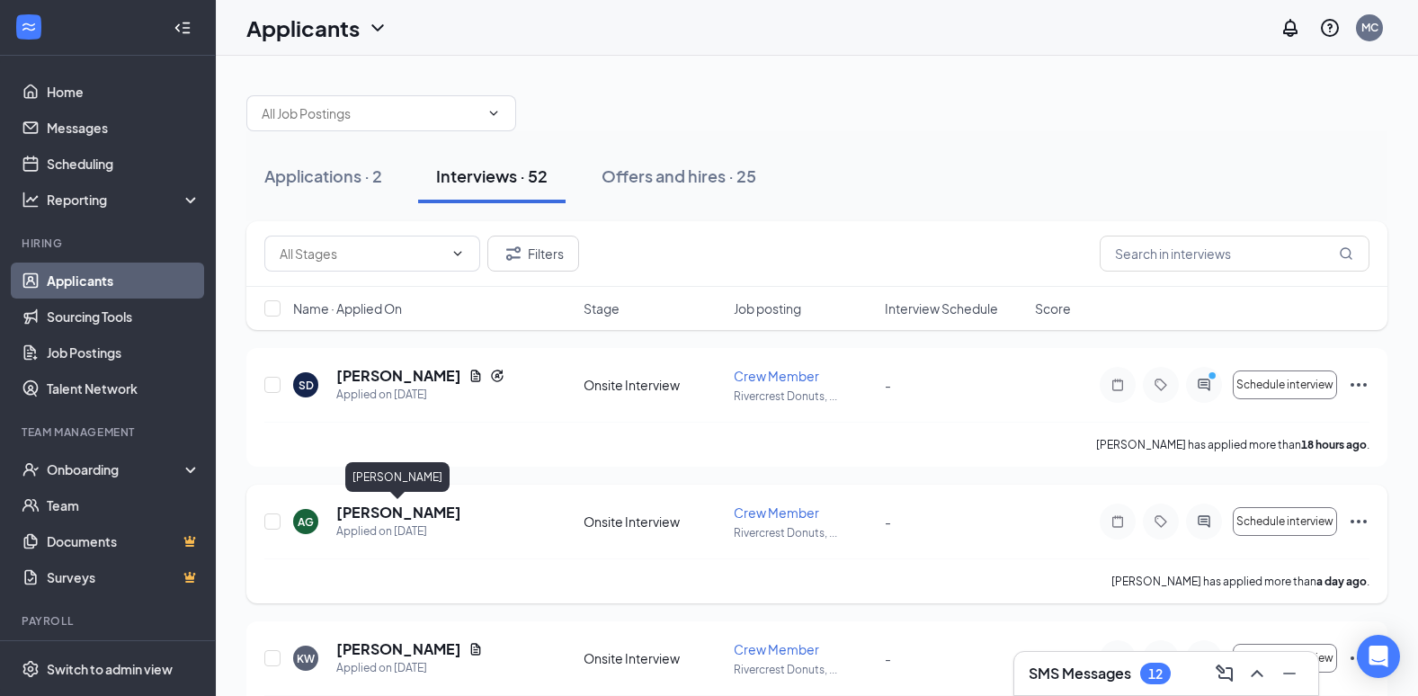
click at [405, 517] on h5 "[PERSON_NAME]" at bounding box center [398, 513] width 125 height 20
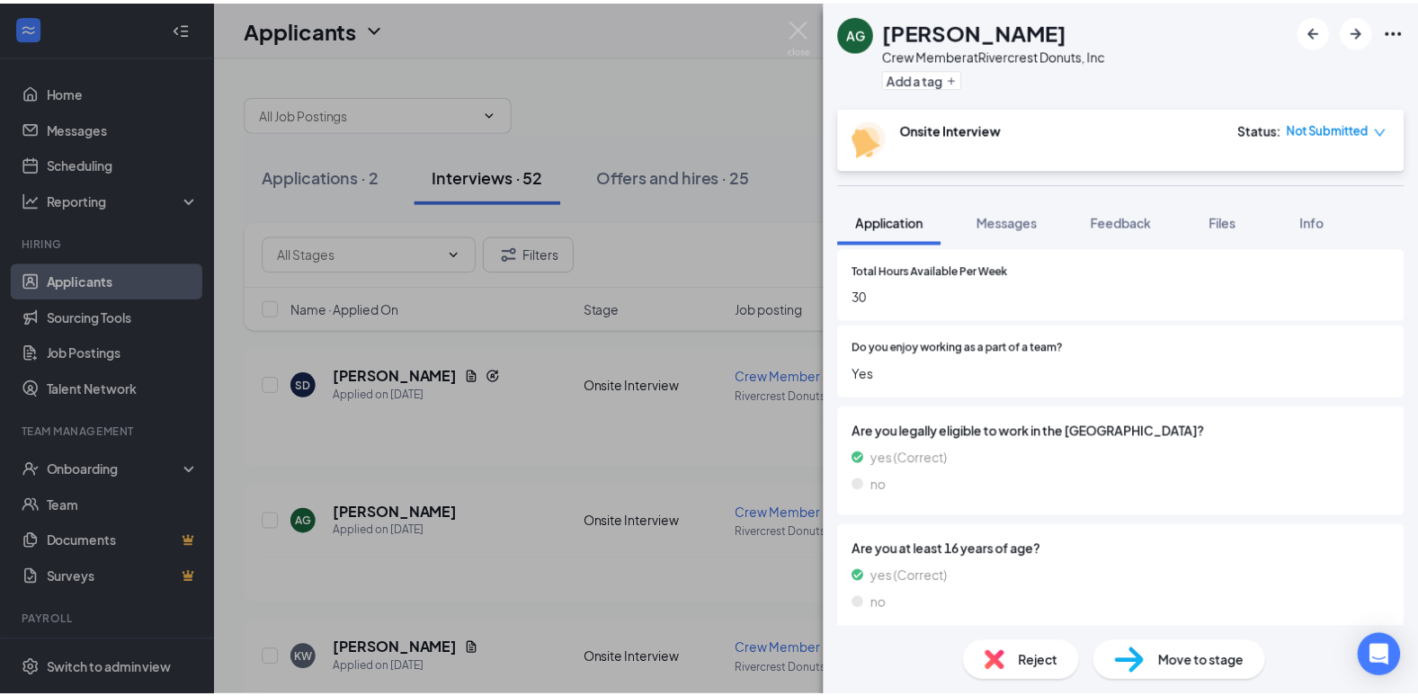
scroll to position [822, 0]
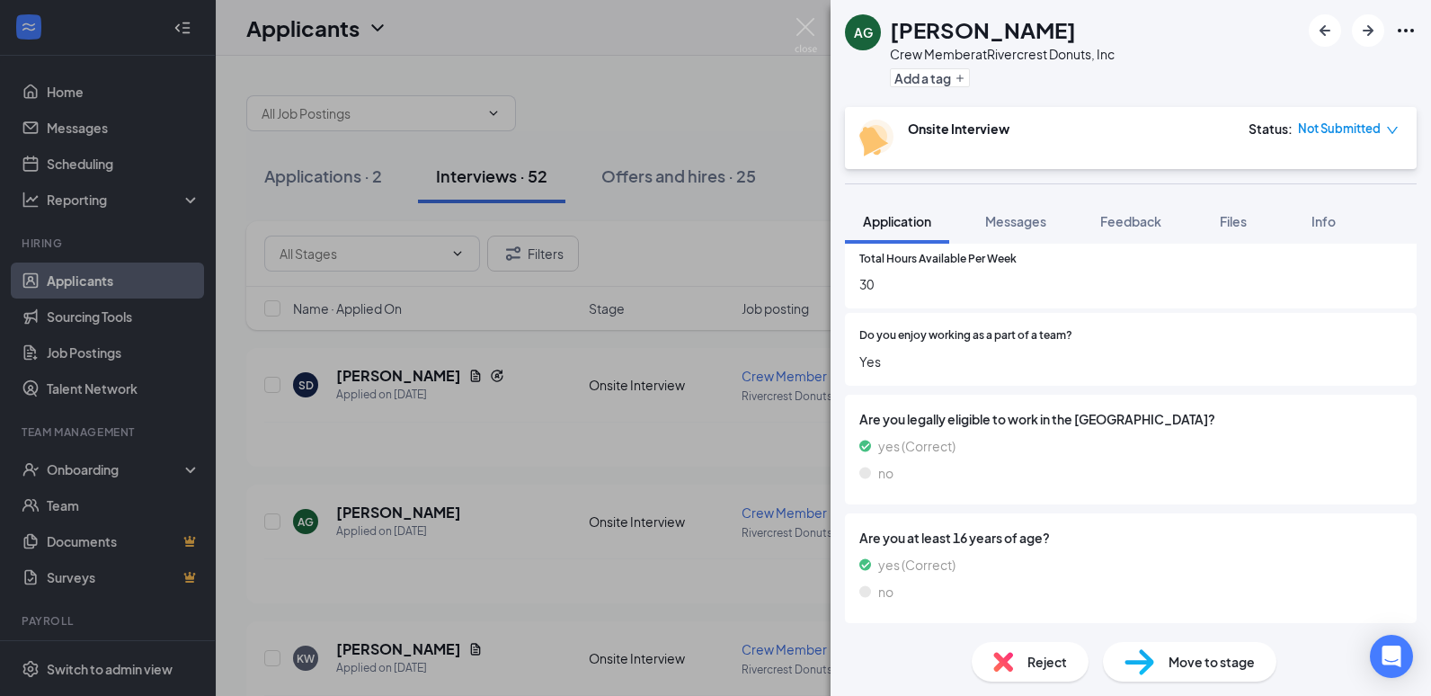
click at [743, 467] on div "AG [PERSON_NAME] Crew Member at Rivercrest Donuts, Inc Add a tag Onsite Intervi…" at bounding box center [715, 348] width 1431 height 696
